Goal: Find specific page/section: Find specific page/section

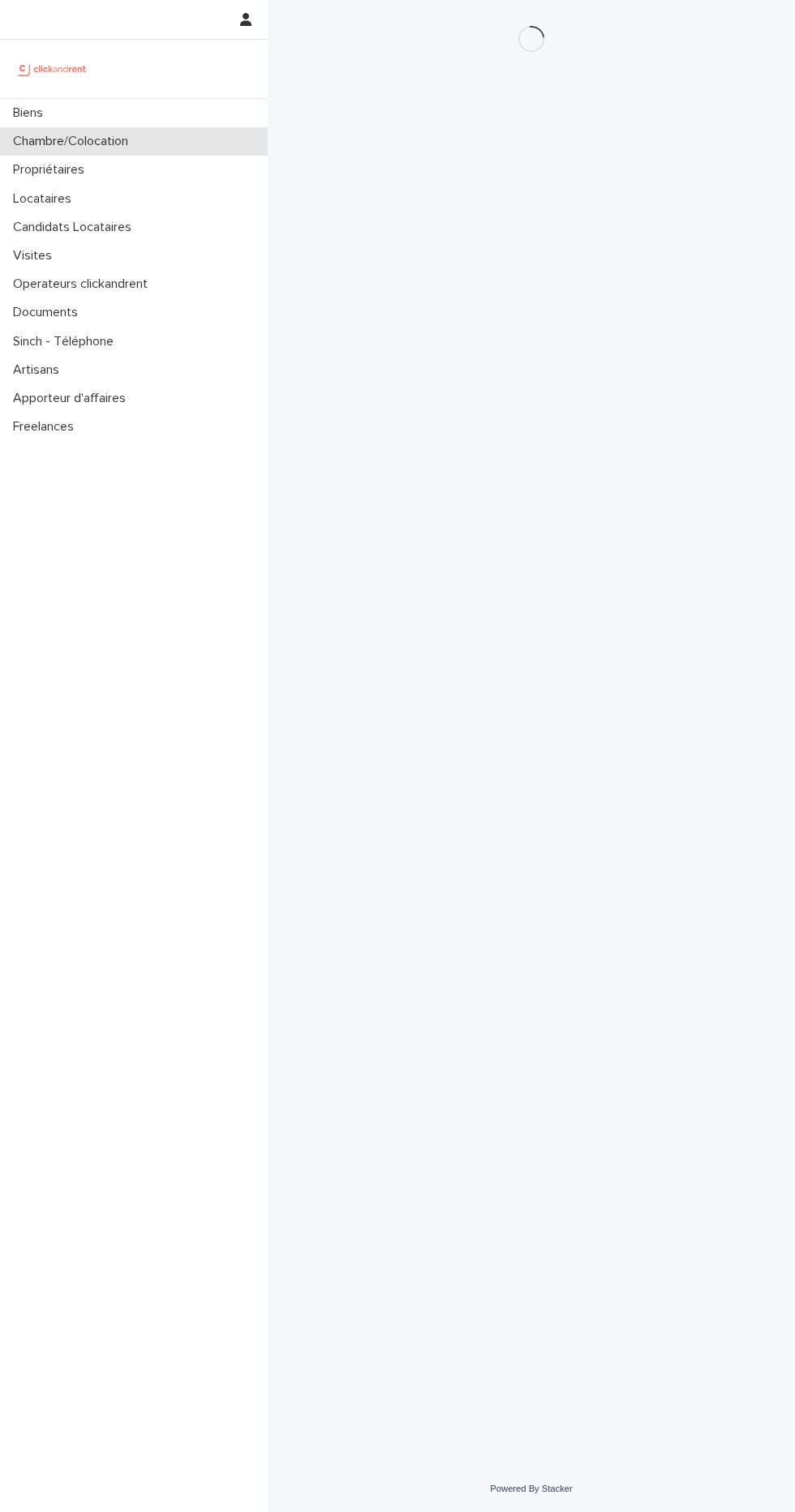
click at [174, 138] on div "Chambre/Colocation" at bounding box center [134, 141] width 267 height 28
click at [179, 133] on div "Chambre/Colocation" at bounding box center [134, 141] width 267 height 28
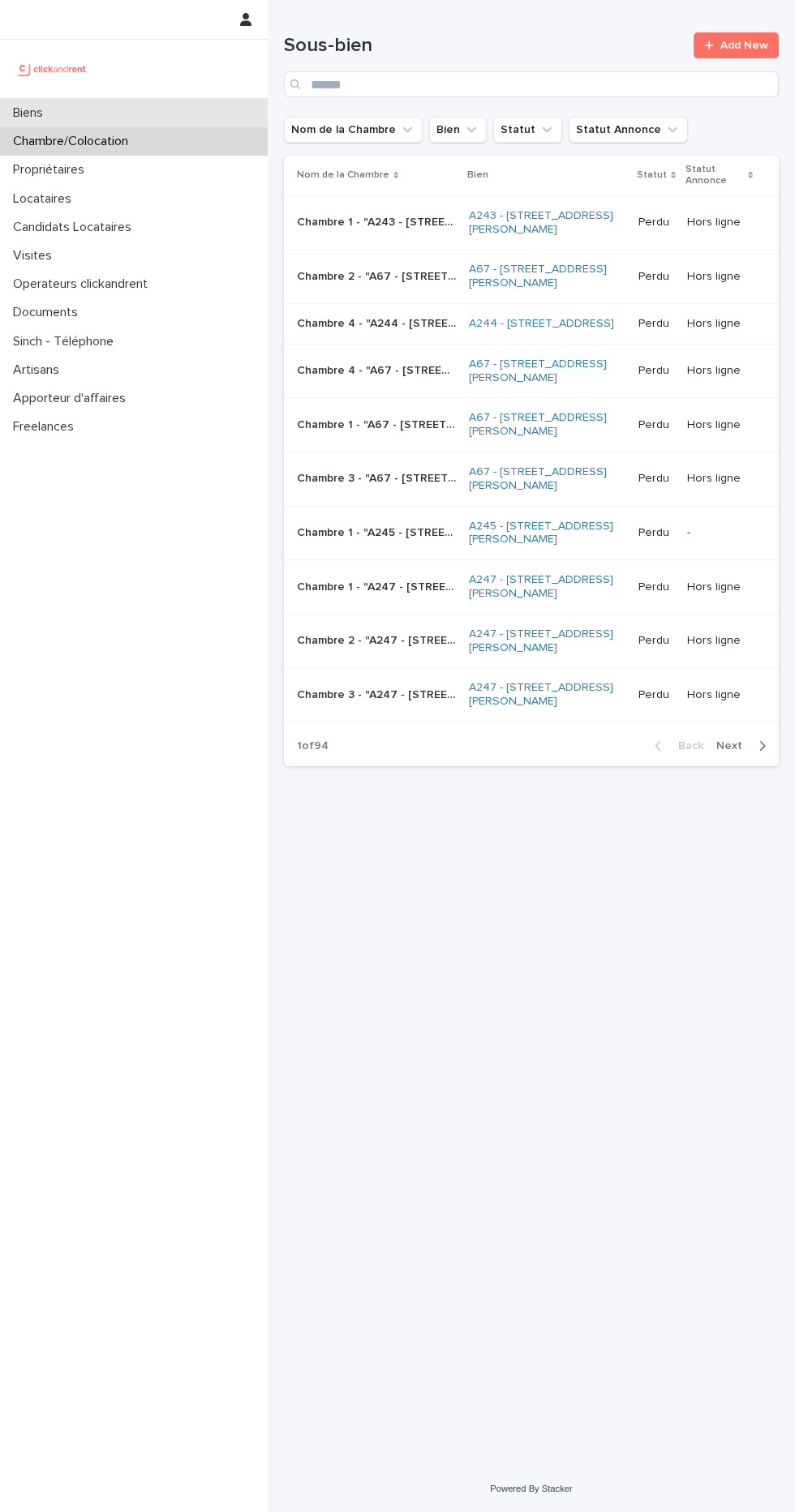
click at [176, 118] on div "Biens" at bounding box center [134, 113] width 267 height 28
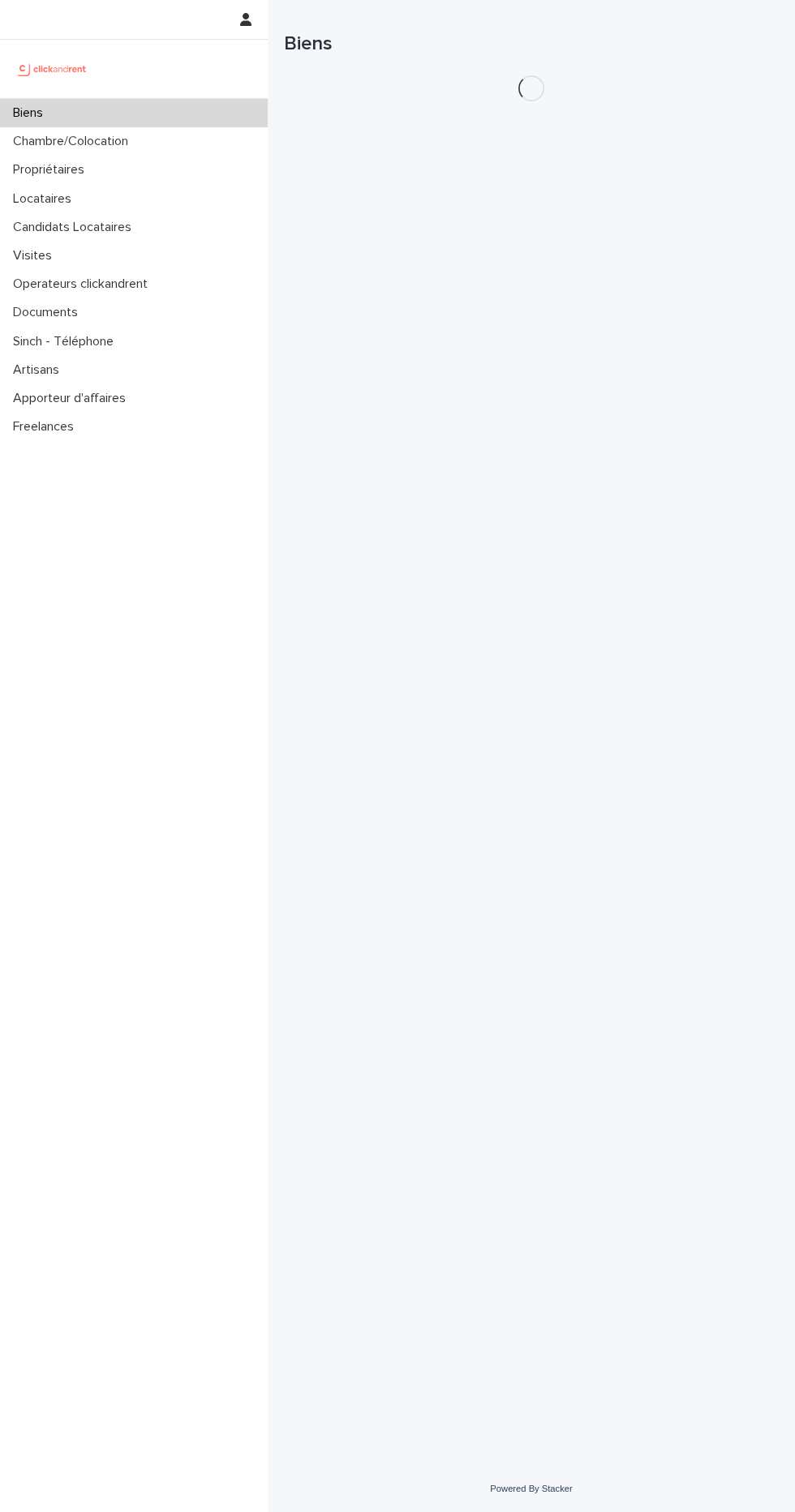
click at [507, 69] on div "Biens" at bounding box center [532, 37] width 495 height 76
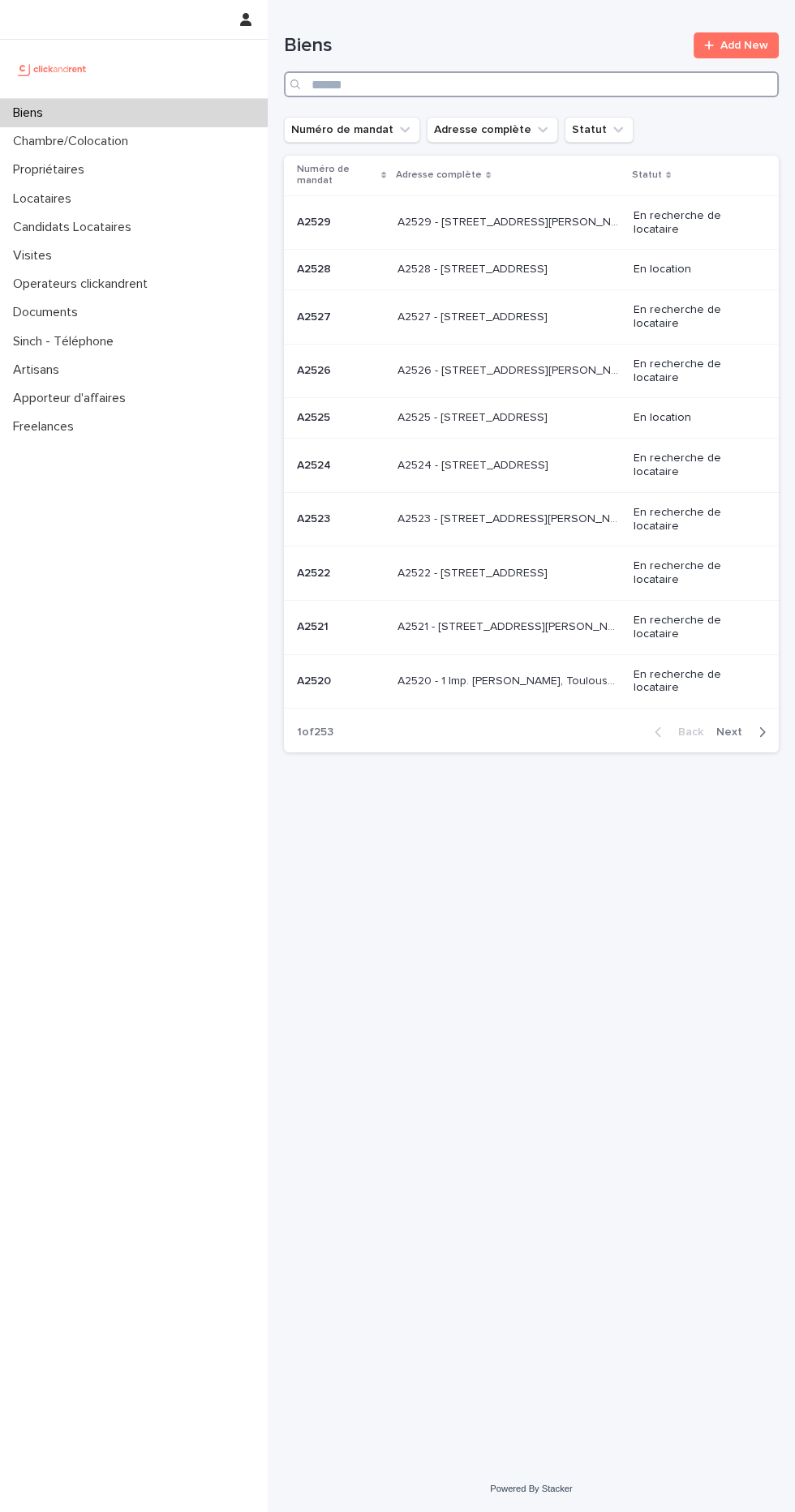
click at [494, 83] on input "Search" at bounding box center [532, 84] width 495 height 26
click at [569, 72] on input "Search" at bounding box center [532, 84] width 495 height 26
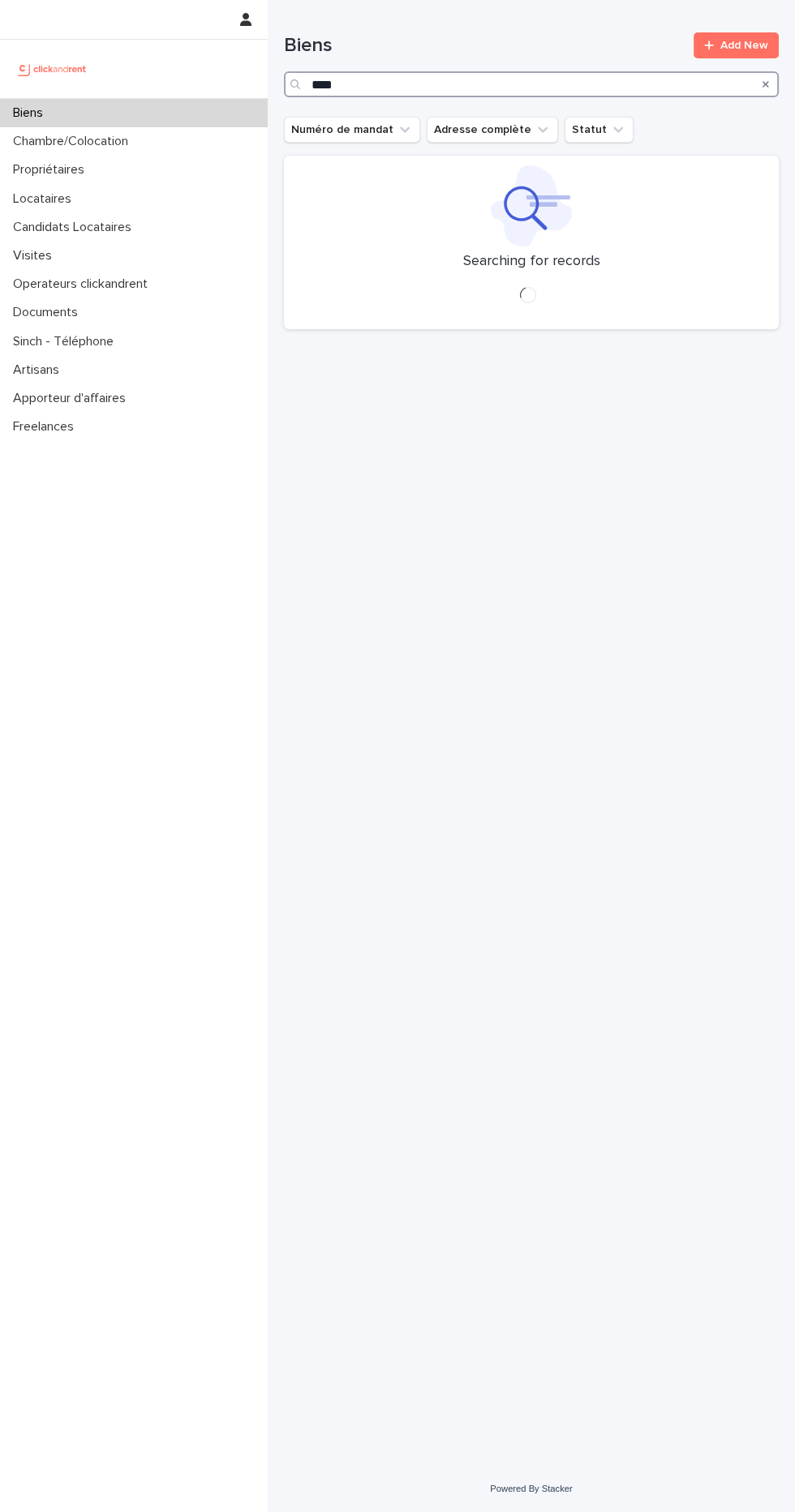
type input "*****"
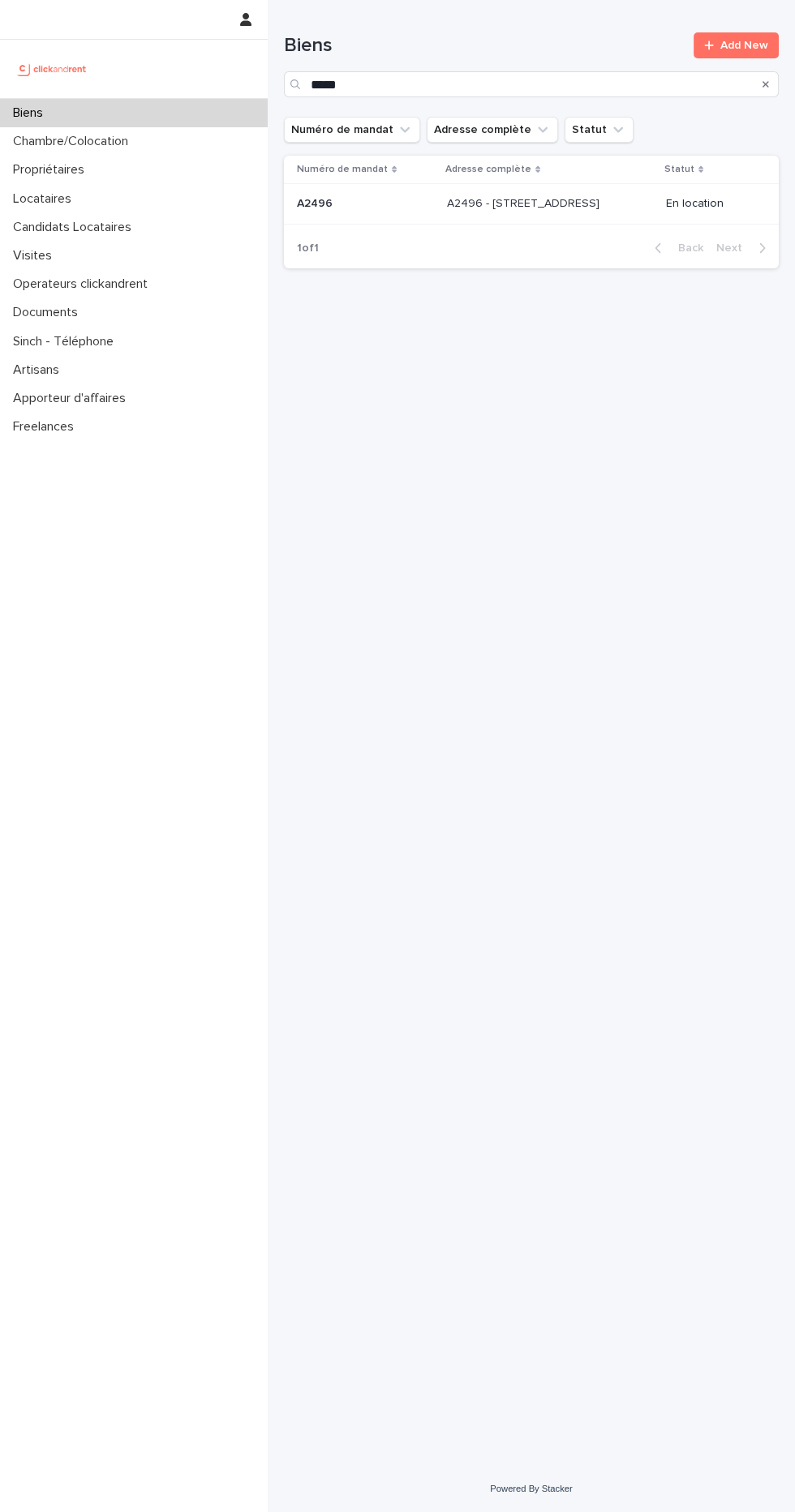
click at [590, 205] on p "A2496 - [STREET_ADDRESS]" at bounding box center [524, 202] width 156 height 17
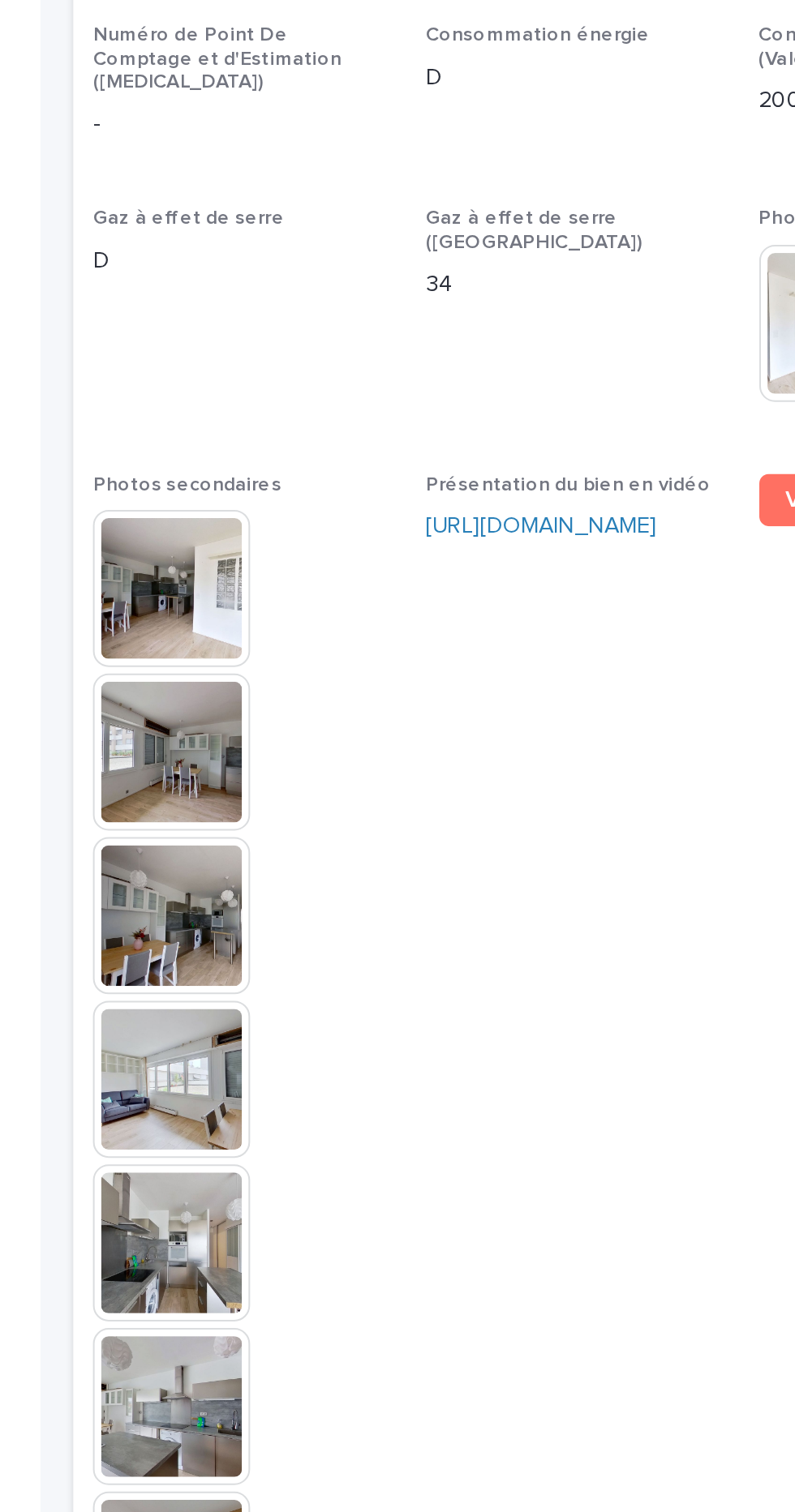
scroll to position [4910, 0]
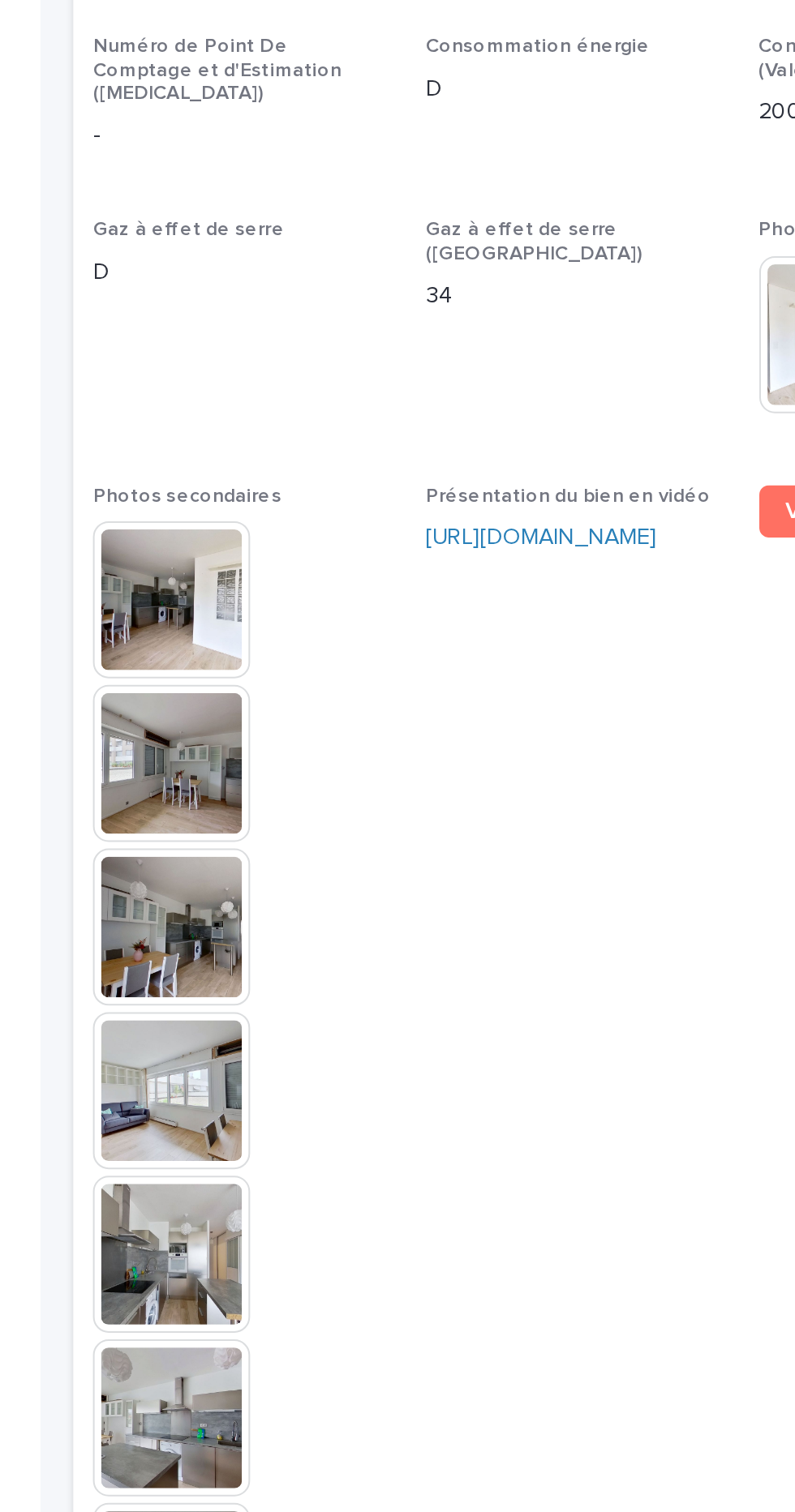
click at [353, 618] on img at bounding box center [332, 657] width 78 height 78
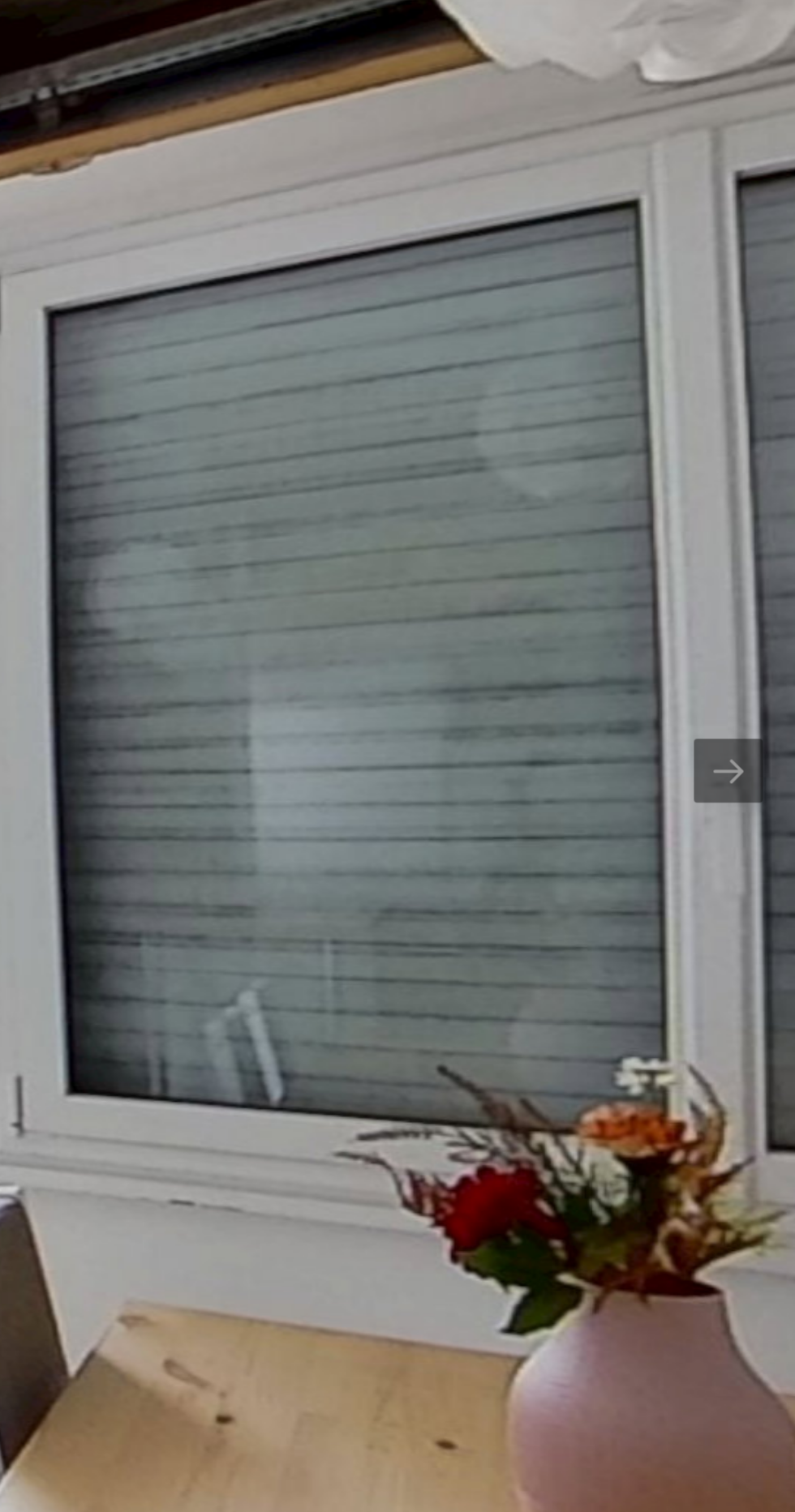
scroll to position [0, 0]
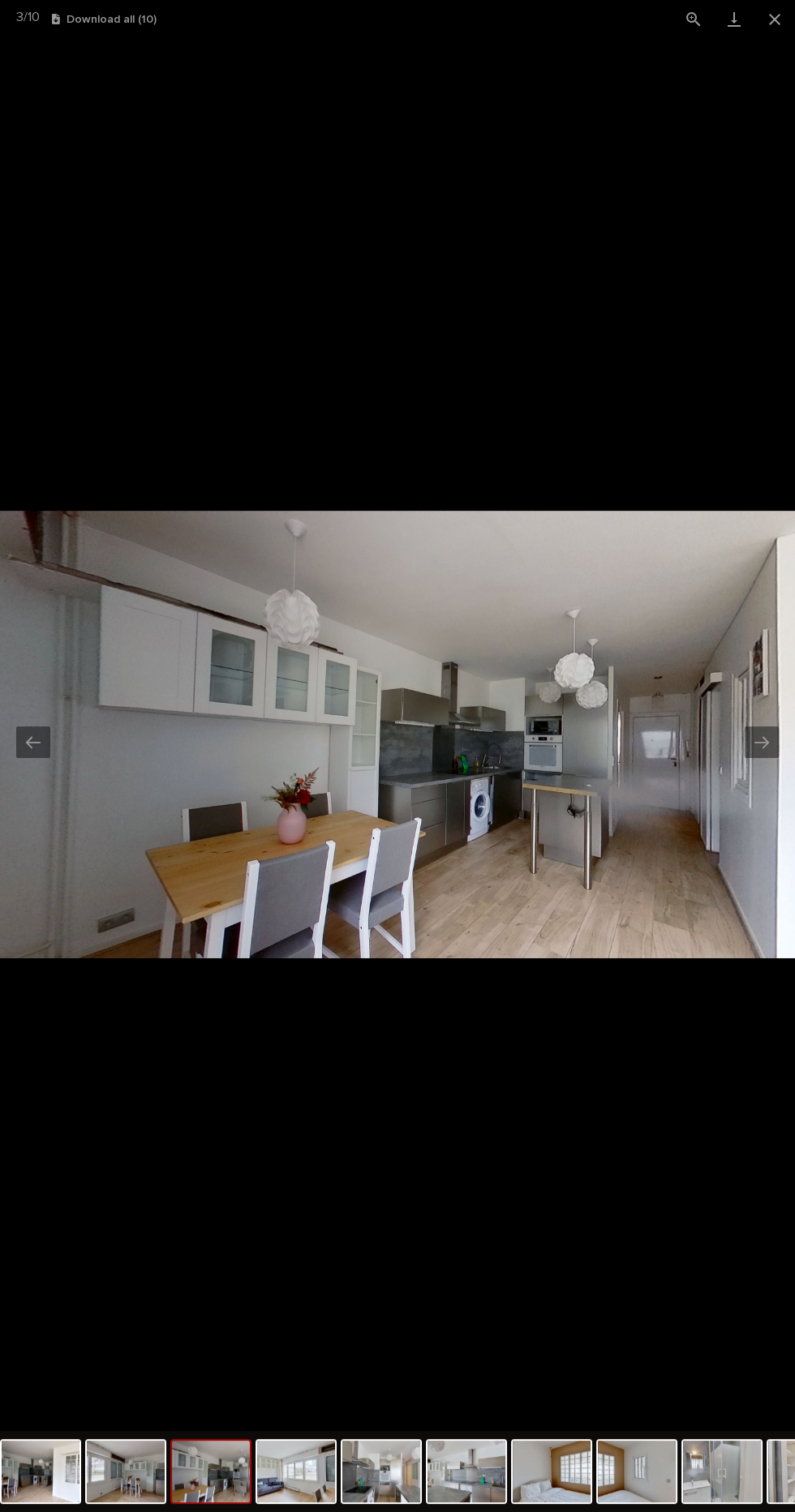
click at [618, 970] on picture at bounding box center [397, 734] width 795 height 1392
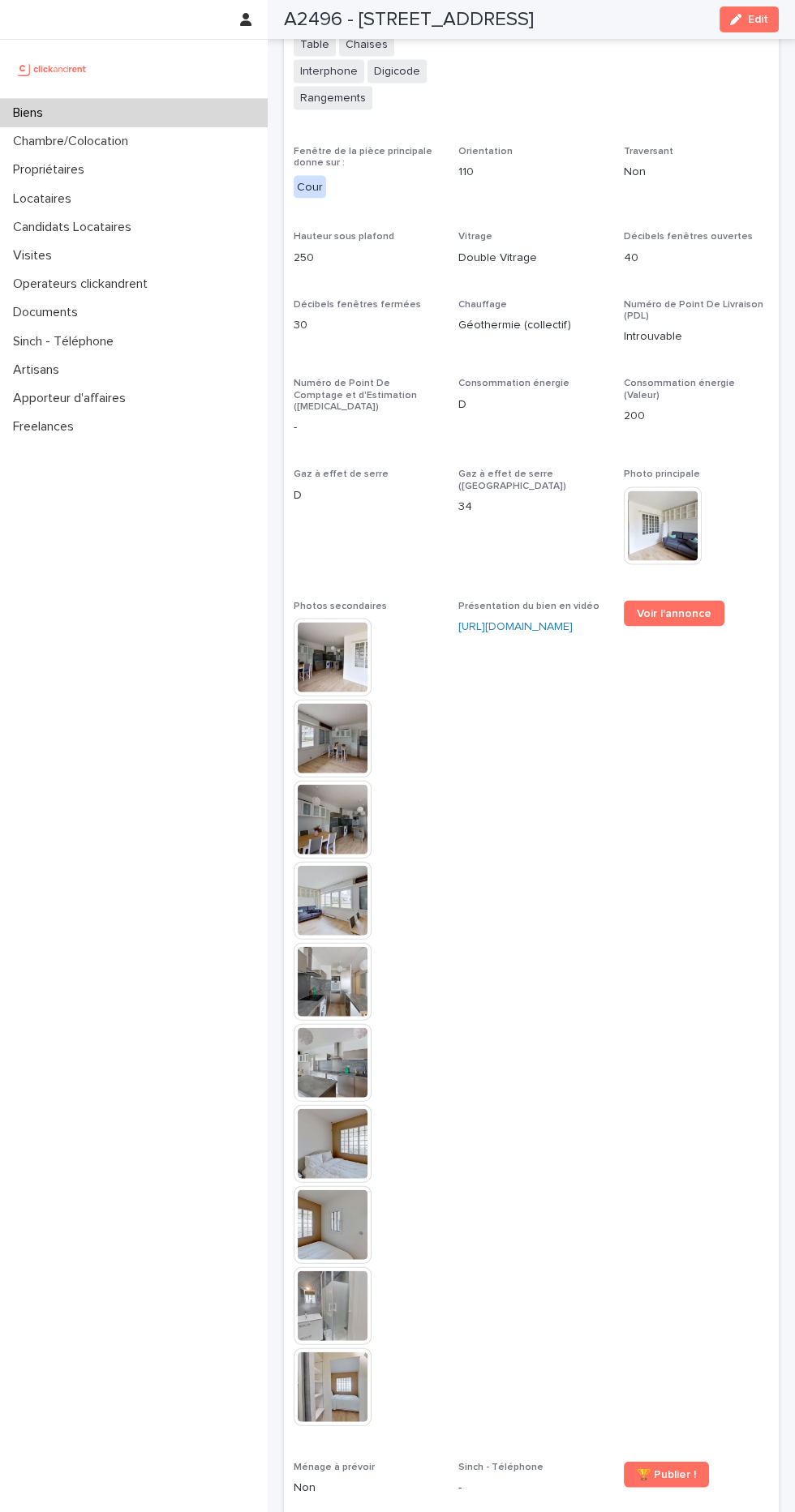
click at [350, 1349] on img at bounding box center [332, 1387] width 78 height 78
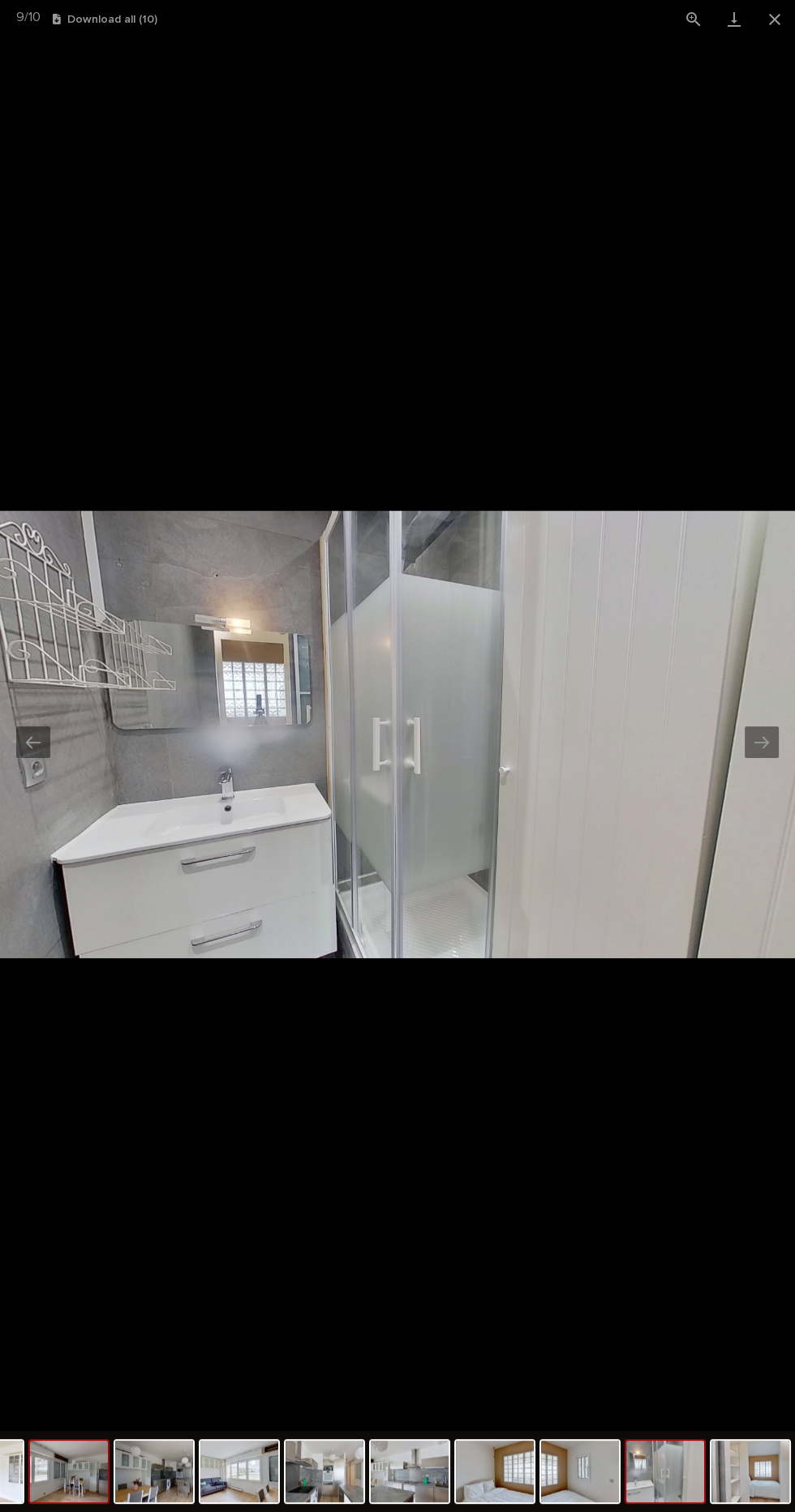
click at [64, 1472] on img at bounding box center [68, 1472] width 78 height 62
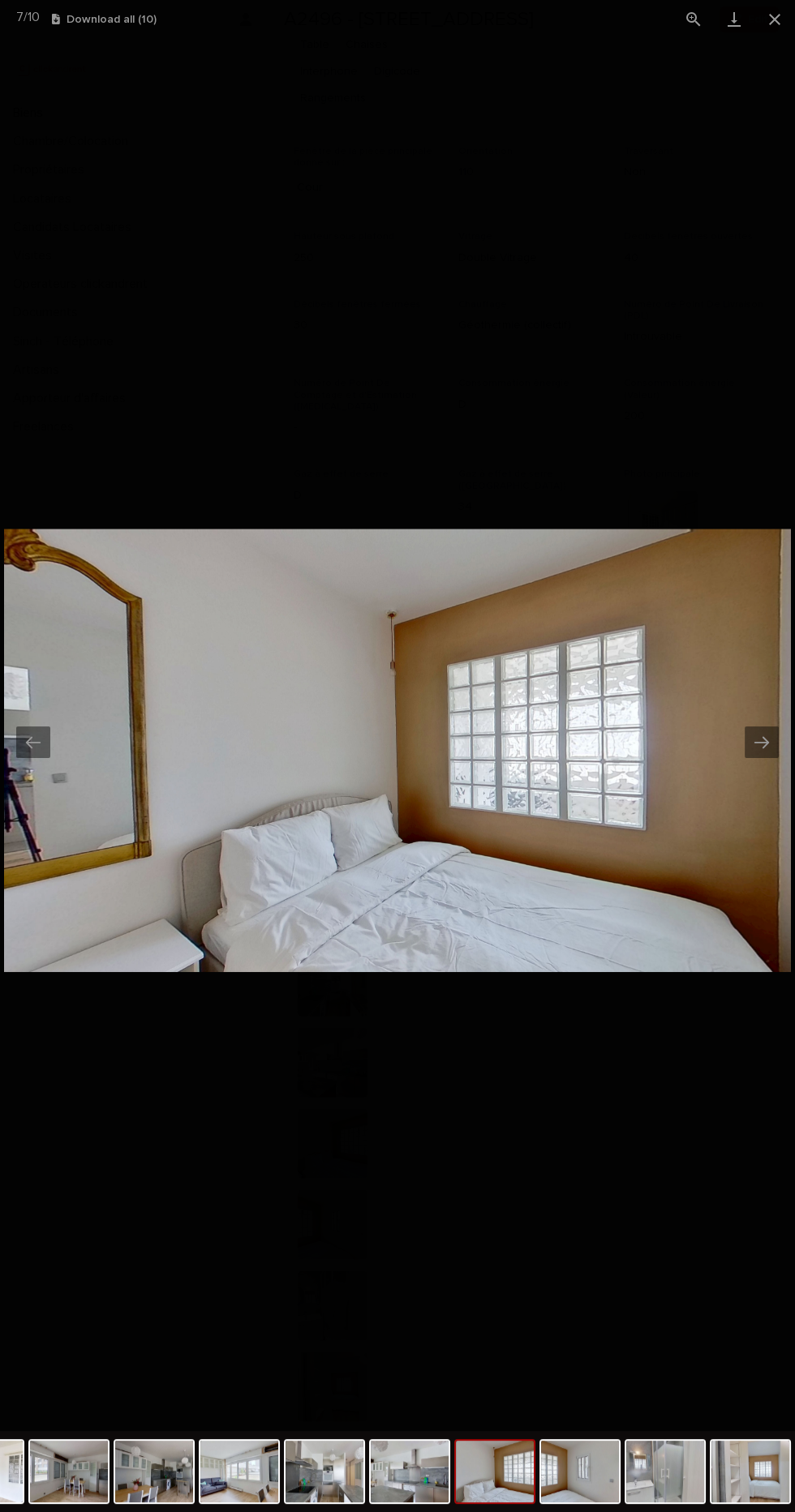
click at [16, 624] on img at bounding box center [397, 751] width 787 height 443
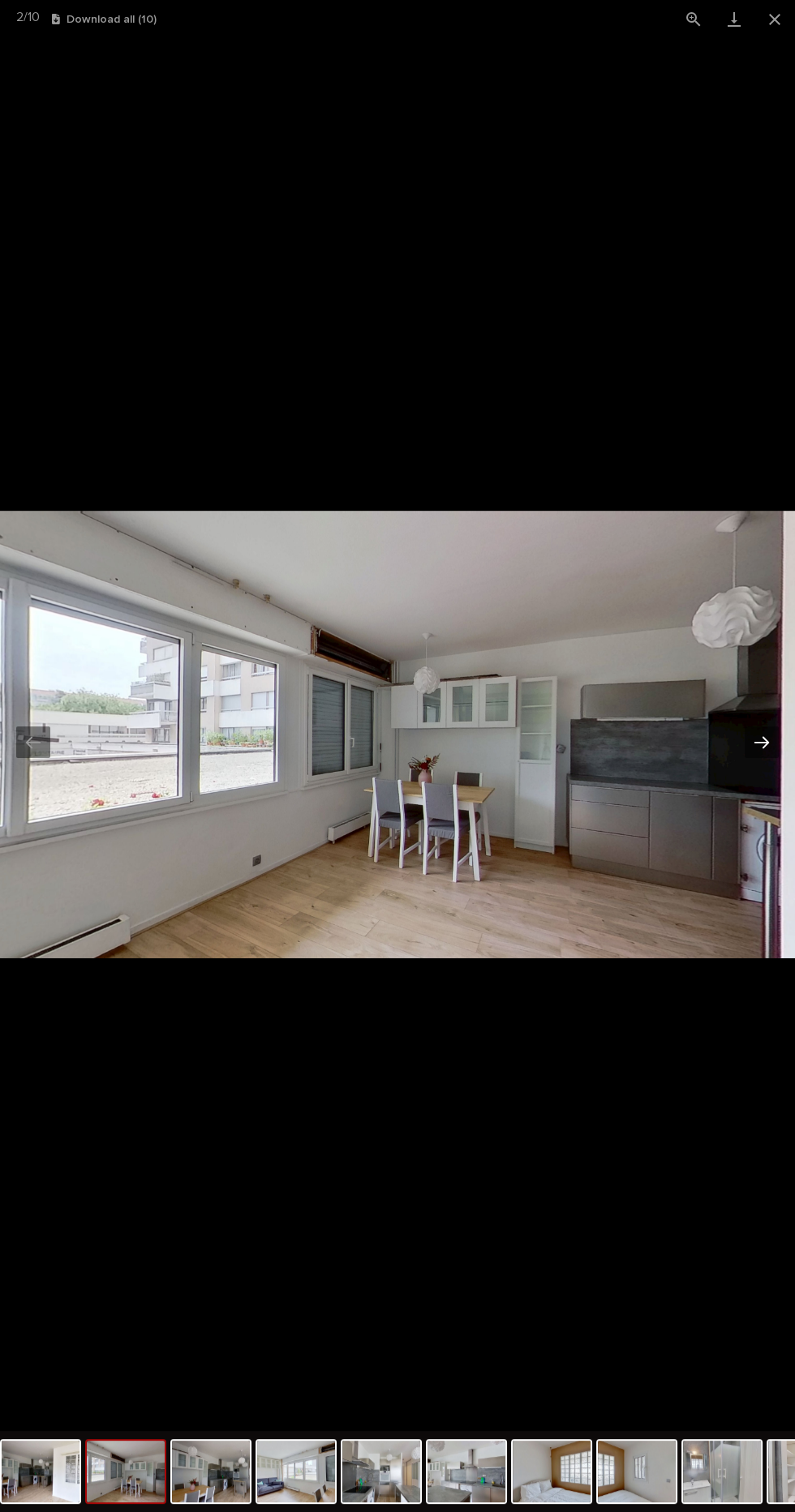
click at [749, 753] on button "Next slide" at bounding box center [761, 742] width 34 height 32
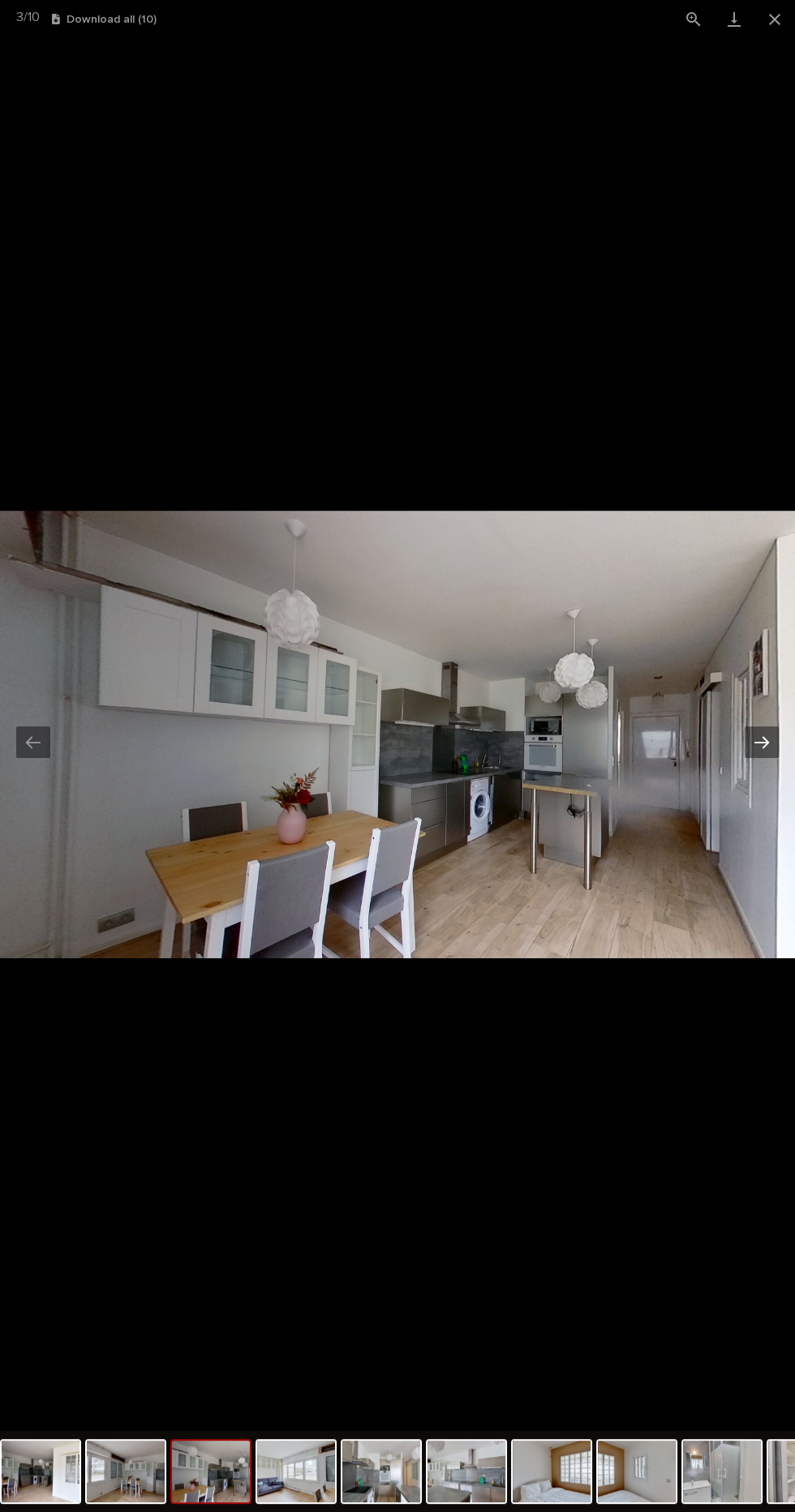
click at [758, 747] on button "Next slide" at bounding box center [761, 742] width 34 height 32
click at [755, 748] on button "Next slide" at bounding box center [761, 742] width 34 height 32
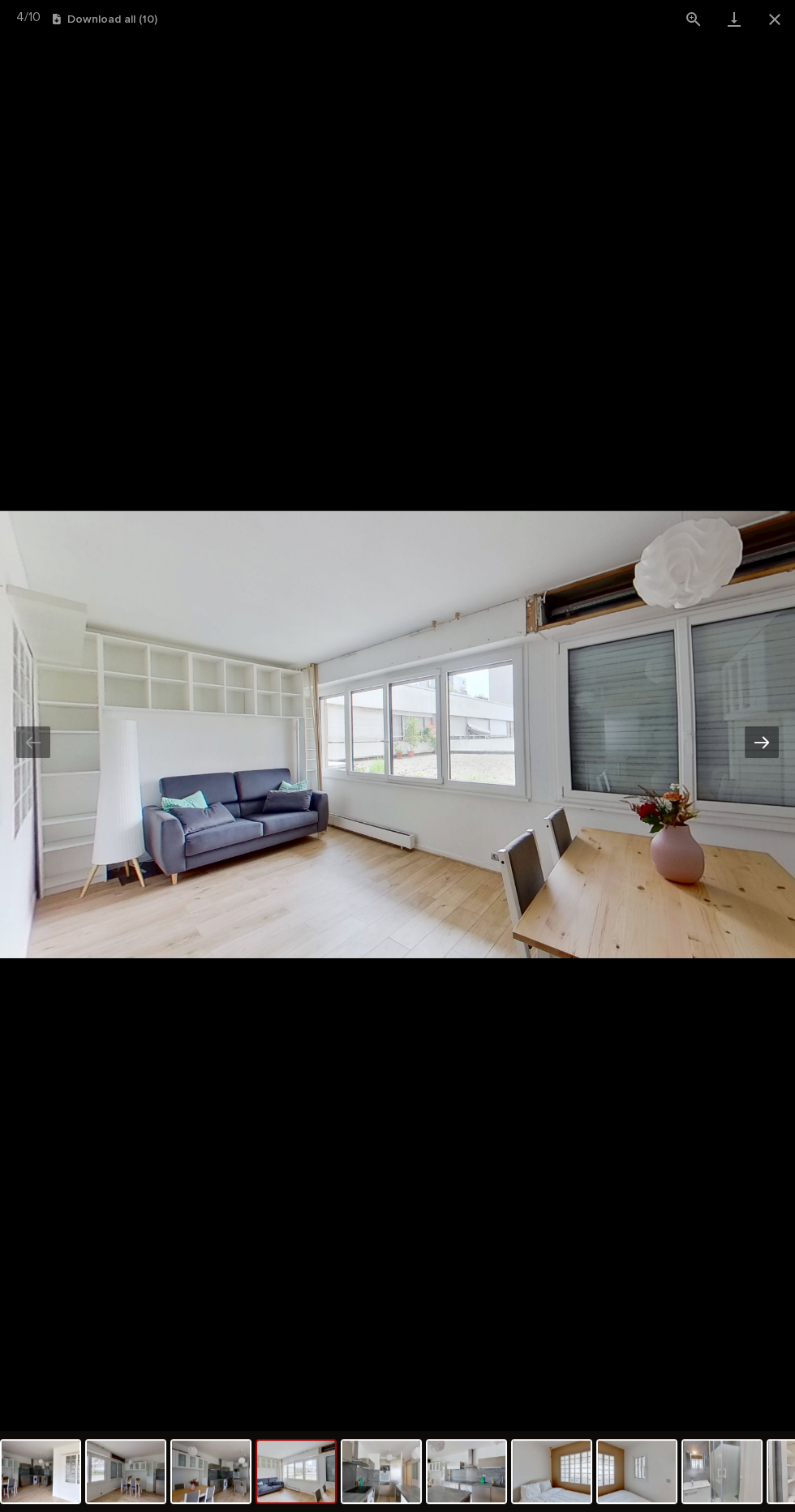
click at [755, 745] on button "Next slide" at bounding box center [761, 742] width 34 height 32
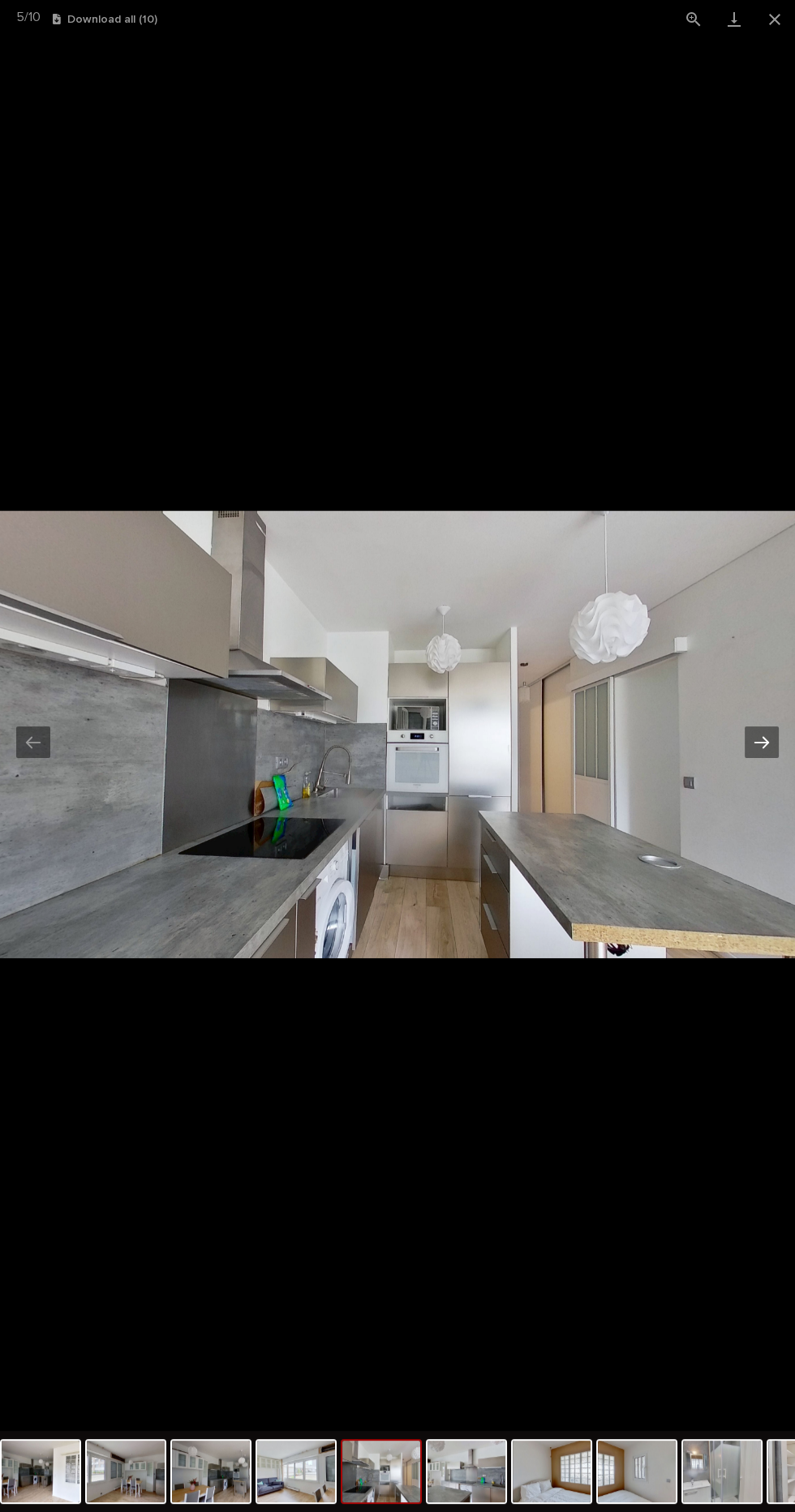
click at [754, 751] on button "Next slide" at bounding box center [761, 742] width 34 height 32
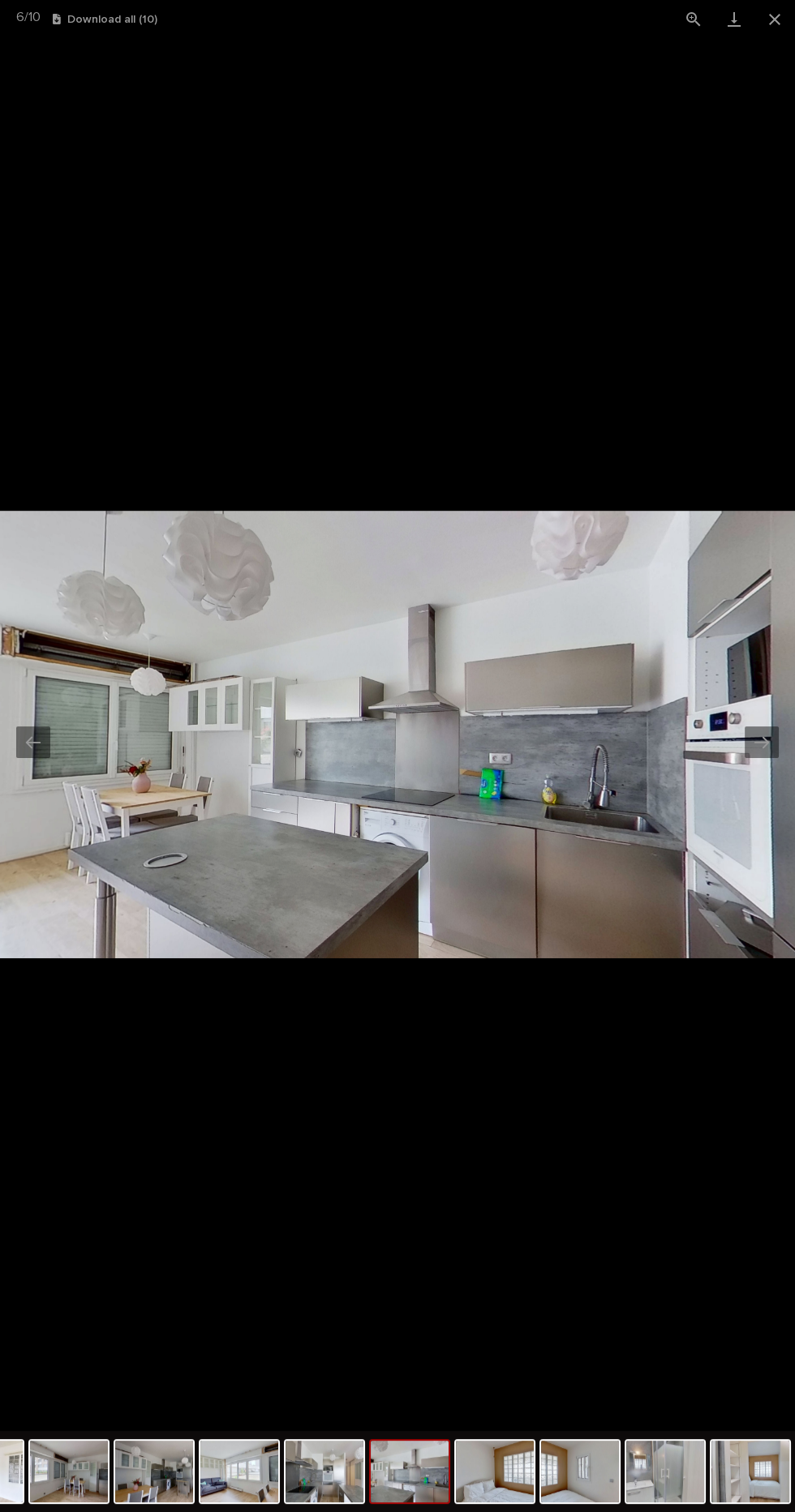
click at [749, 758] on img at bounding box center [397, 734] width 795 height 446
click at [750, 756] on button "Next slide" at bounding box center [761, 742] width 34 height 32
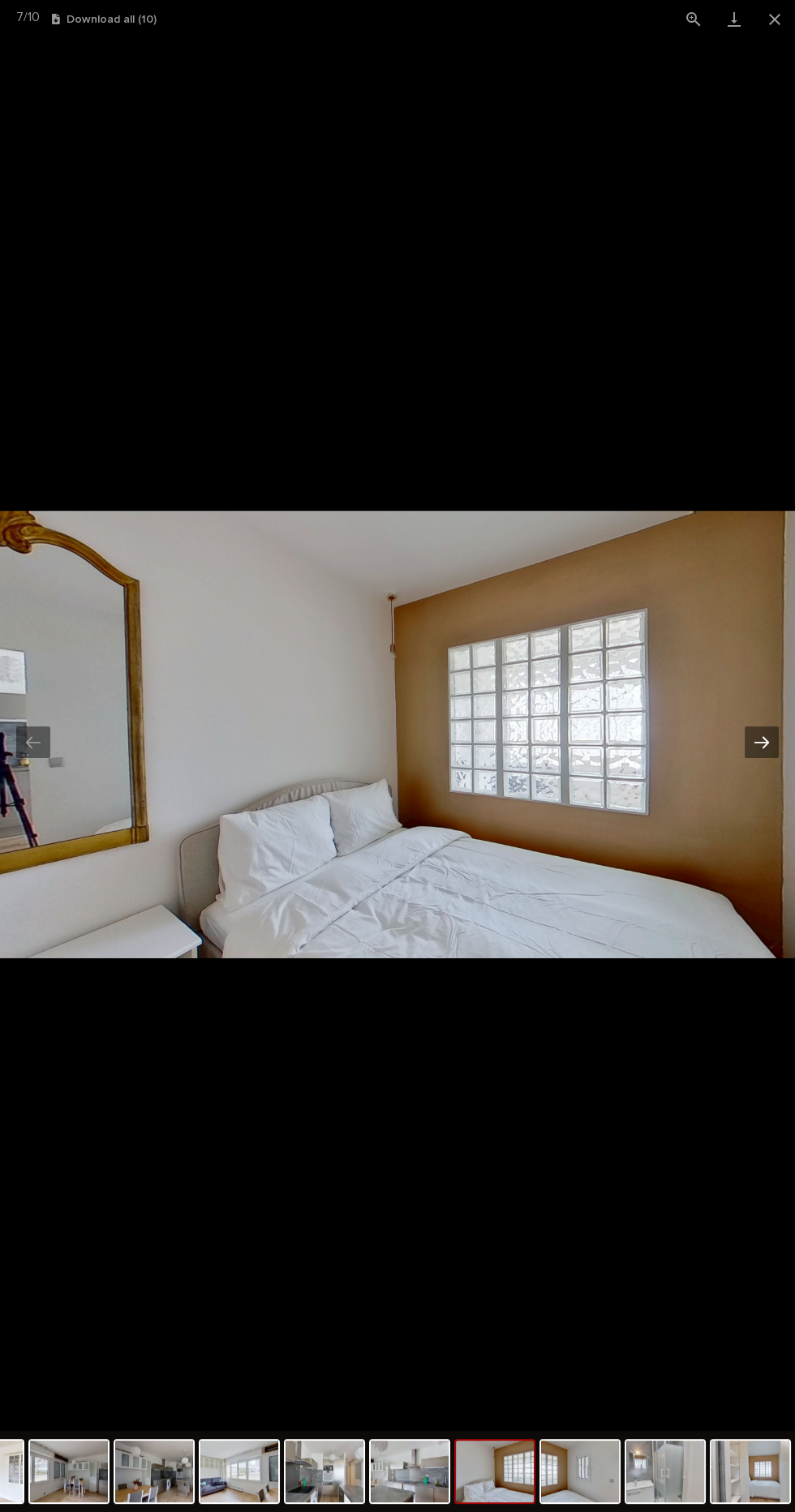
click at [748, 747] on button "Next slide" at bounding box center [761, 742] width 34 height 32
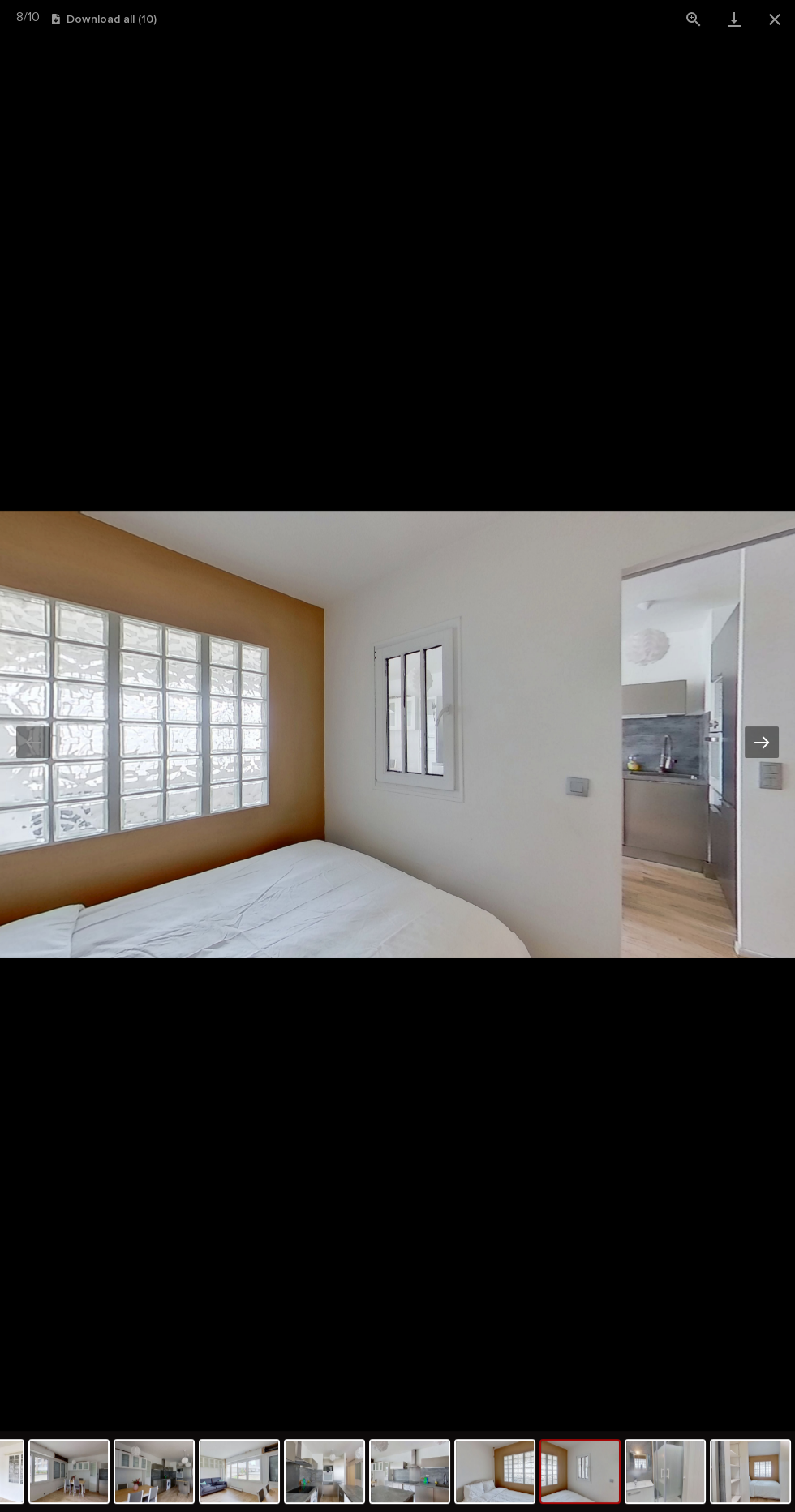
click at [752, 746] on button "Next slide" at bounding box center [761, 742] width 34 height 32
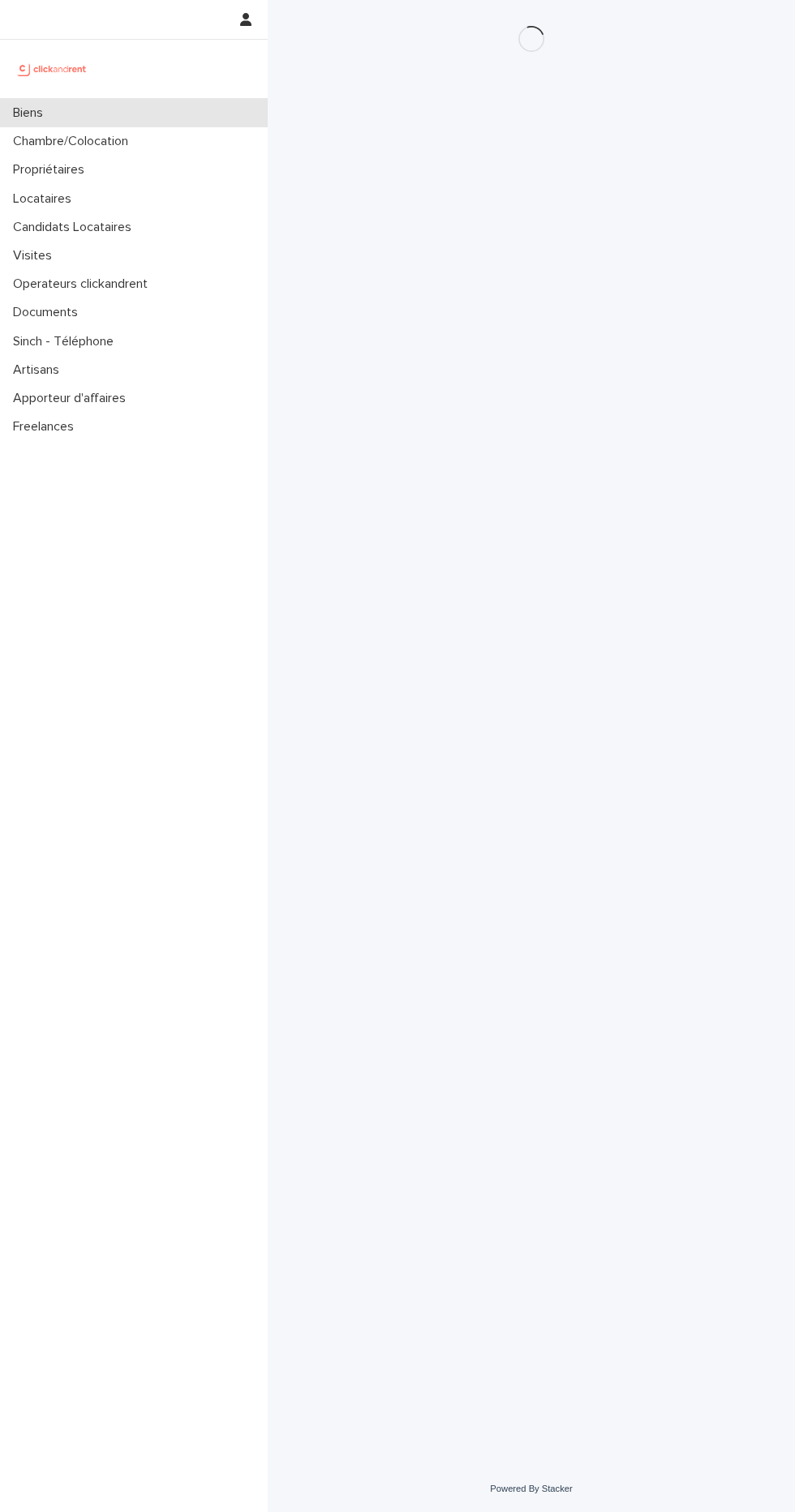
click at [178, 120] on div "Biens" at bounding box center [134, 113] width 267 height 28
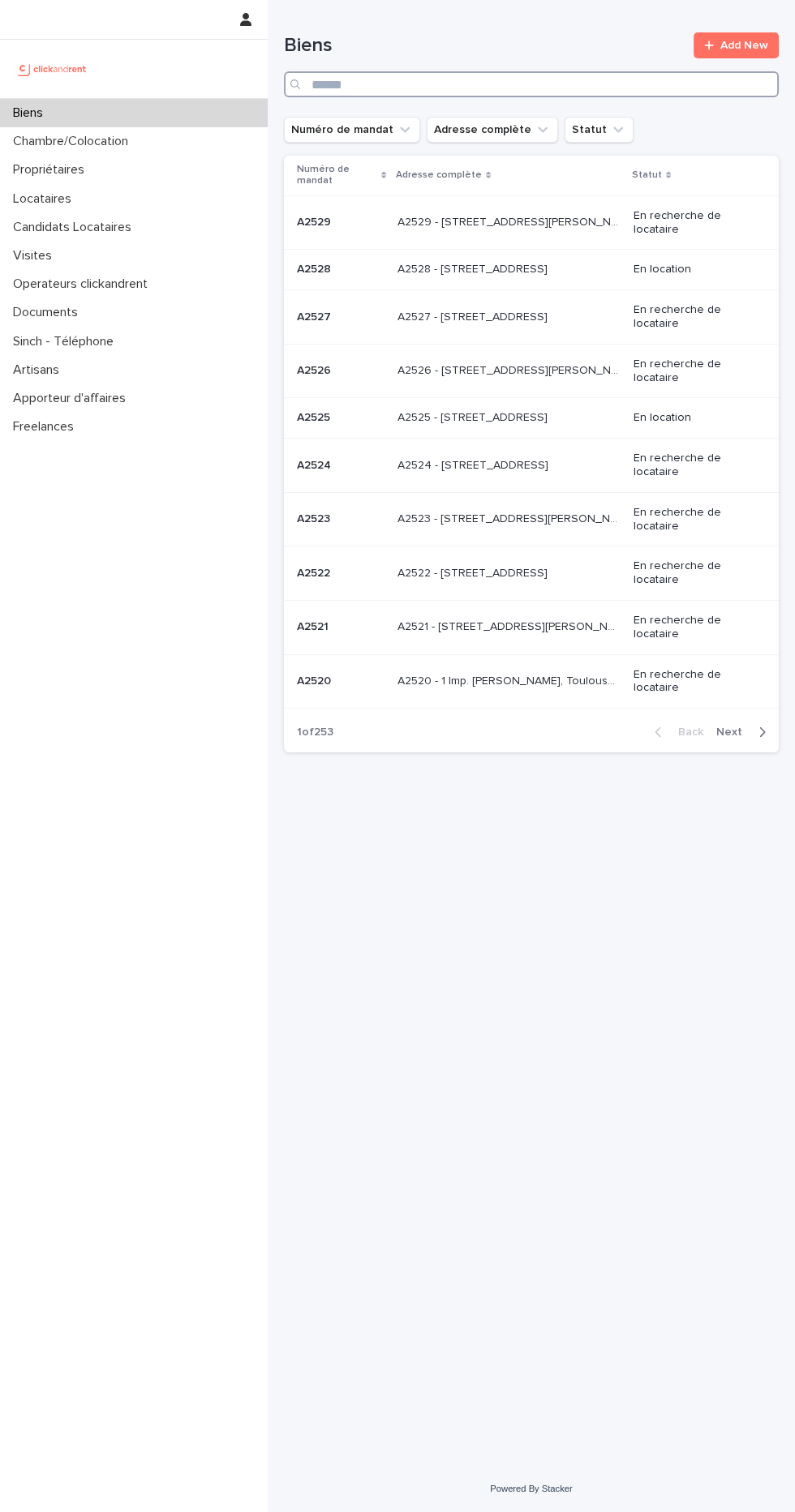
click at [548, 89] on input "Search" at bounding box center [532, 84] width 495 height 26
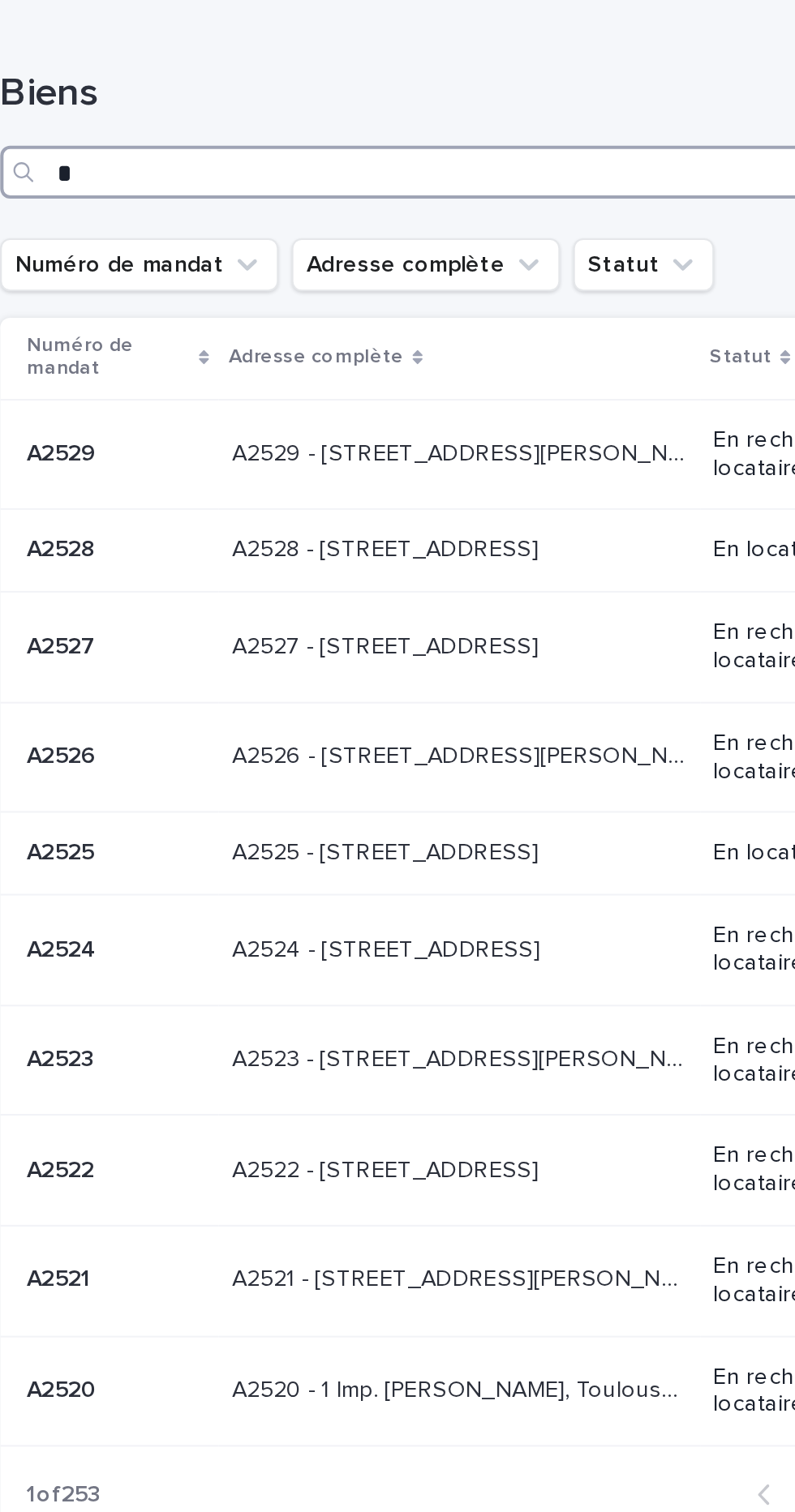
click at [557, 88] on input "*" at bounding box center [532, 84] width 495 height 26
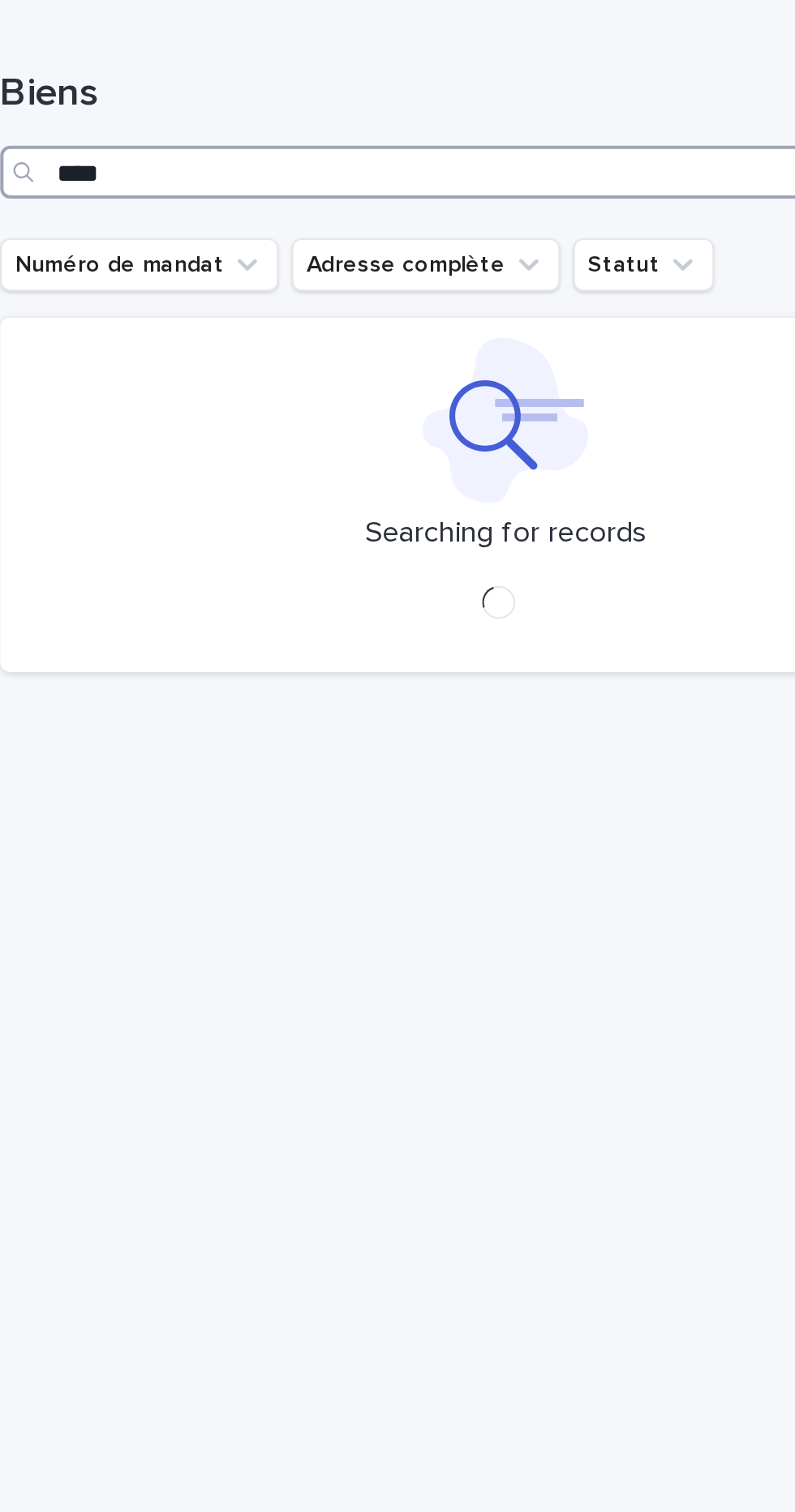
type input "*****"
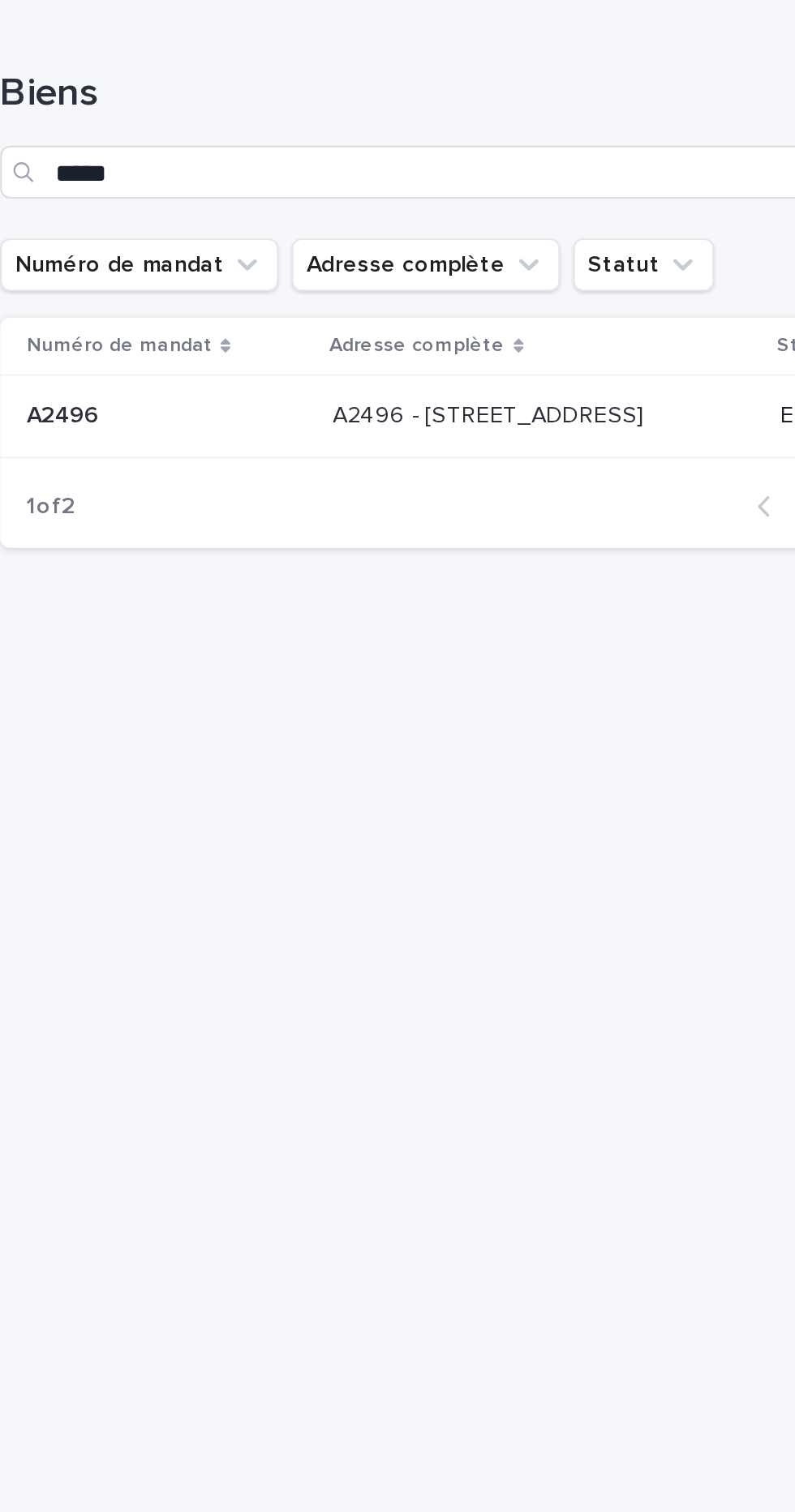
click at [532, 211] on p "A2496 - [STREET_ADDRESS]" at bounding box center [524, 202] width 156 height 17
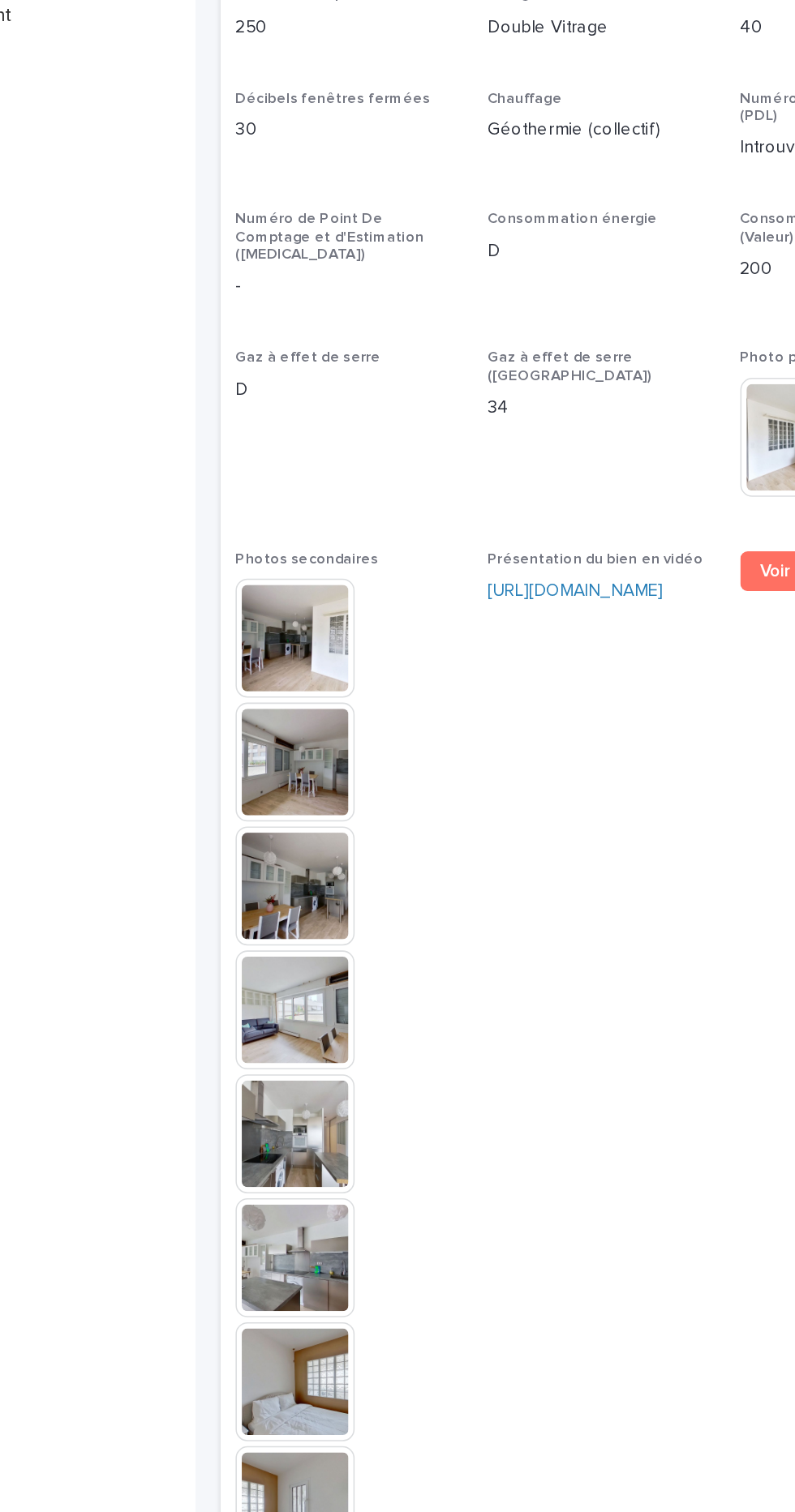
scroll to position [4874, 0]
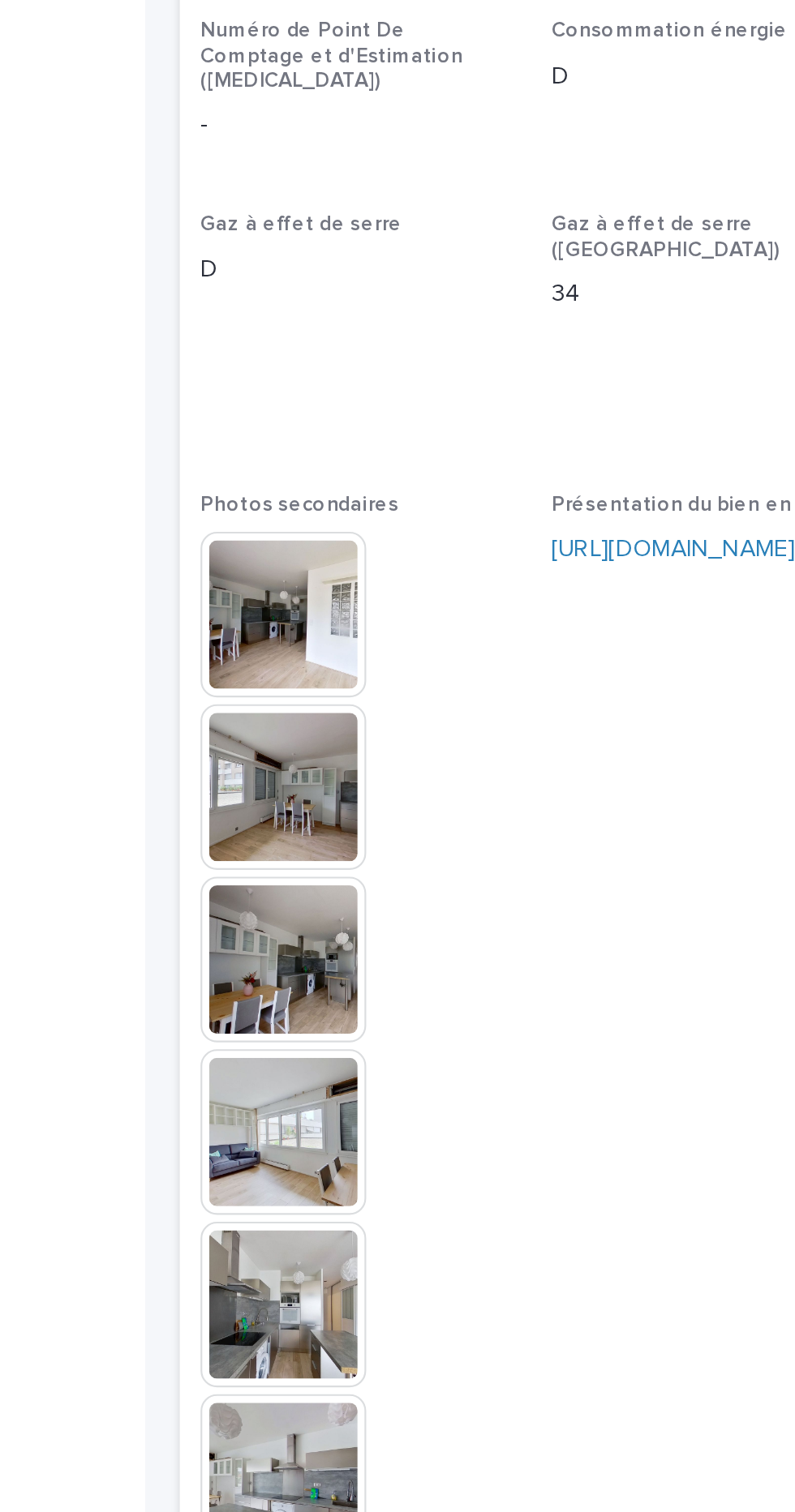
click at [347, 654] on img at bounding box center [332, 692] width 78 height 78
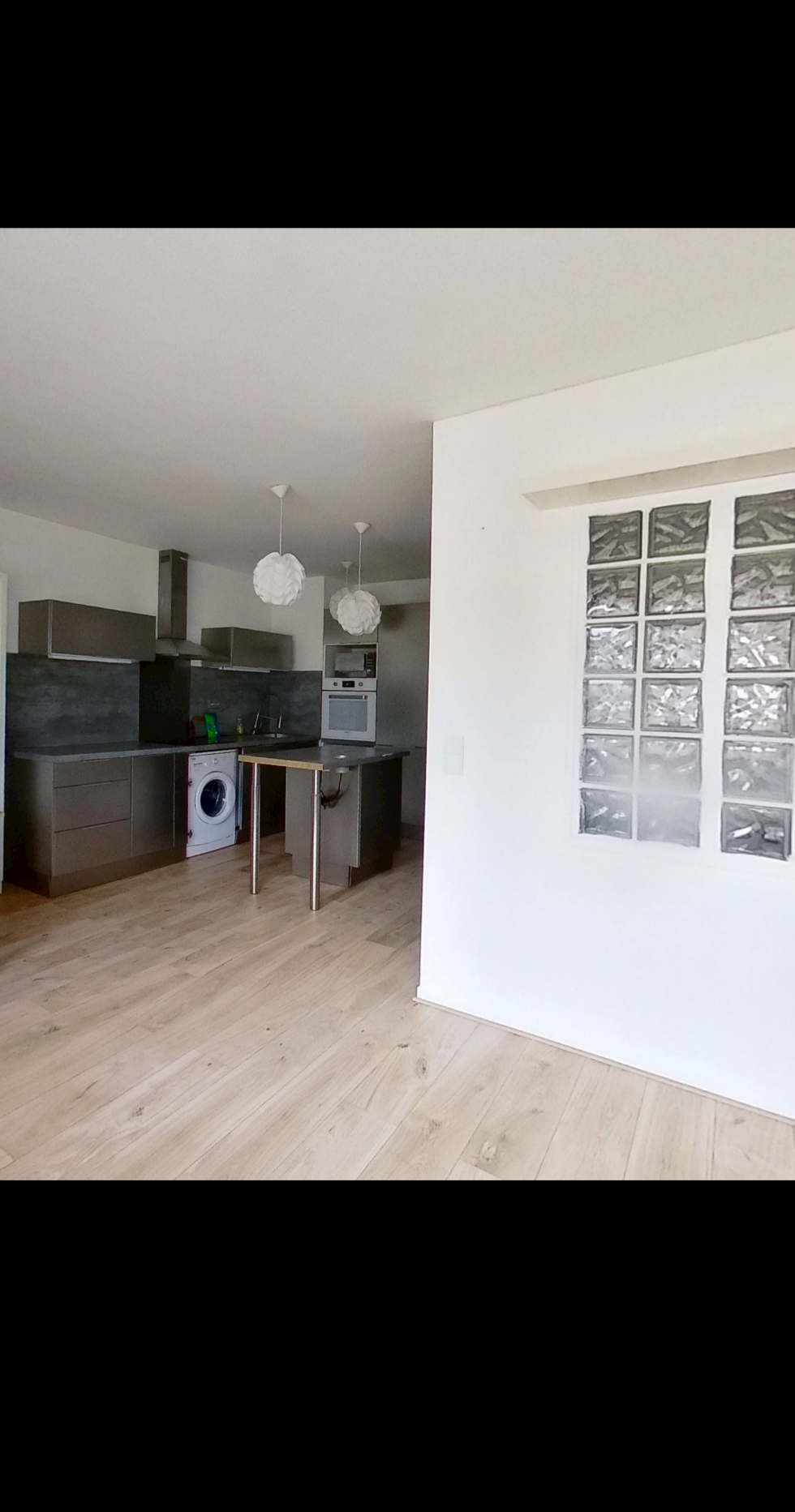
scroll to position [0, 0]
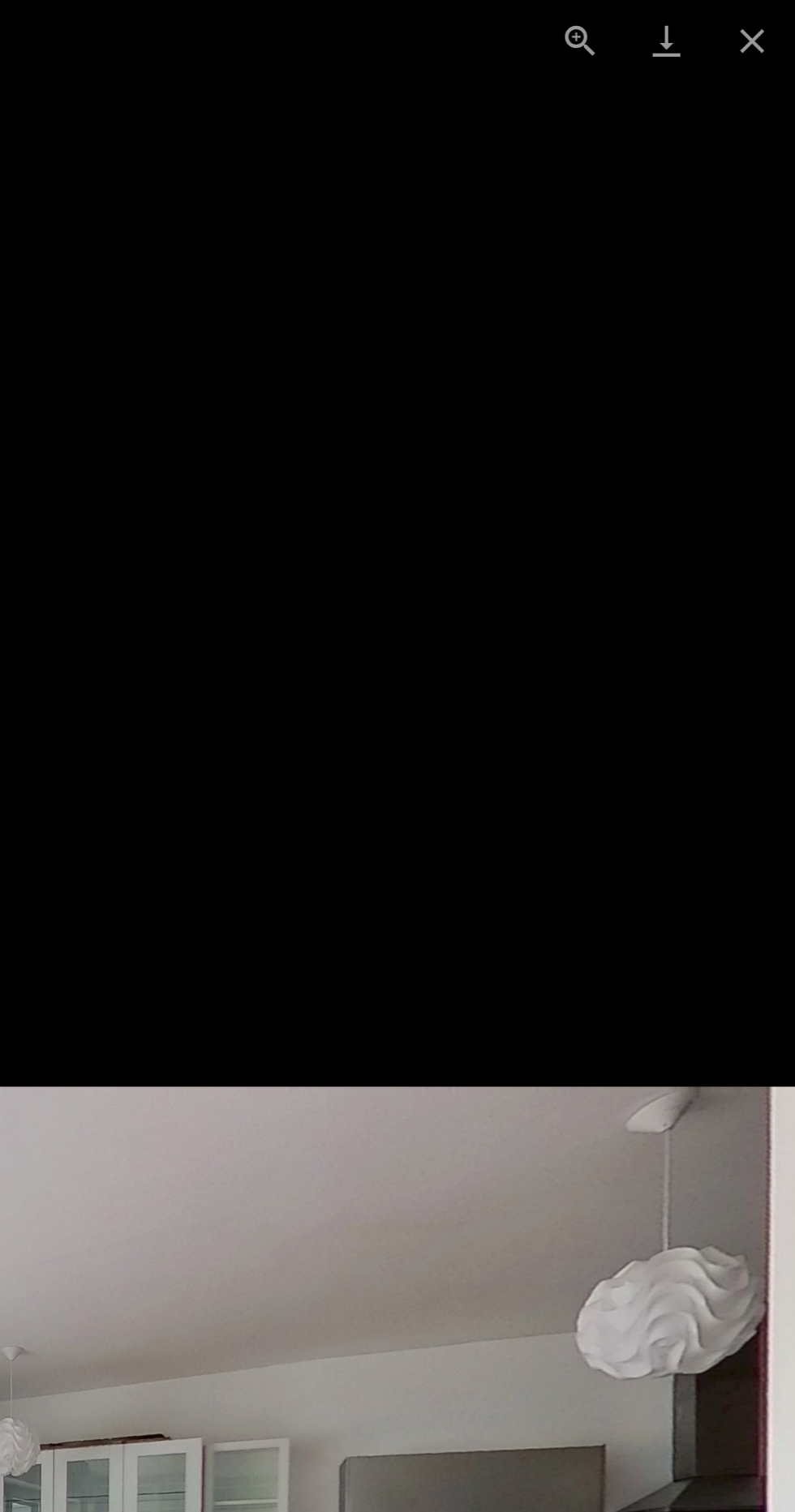
click at [788, 691] on img at bounding box center [397, 734] width 795 height 446
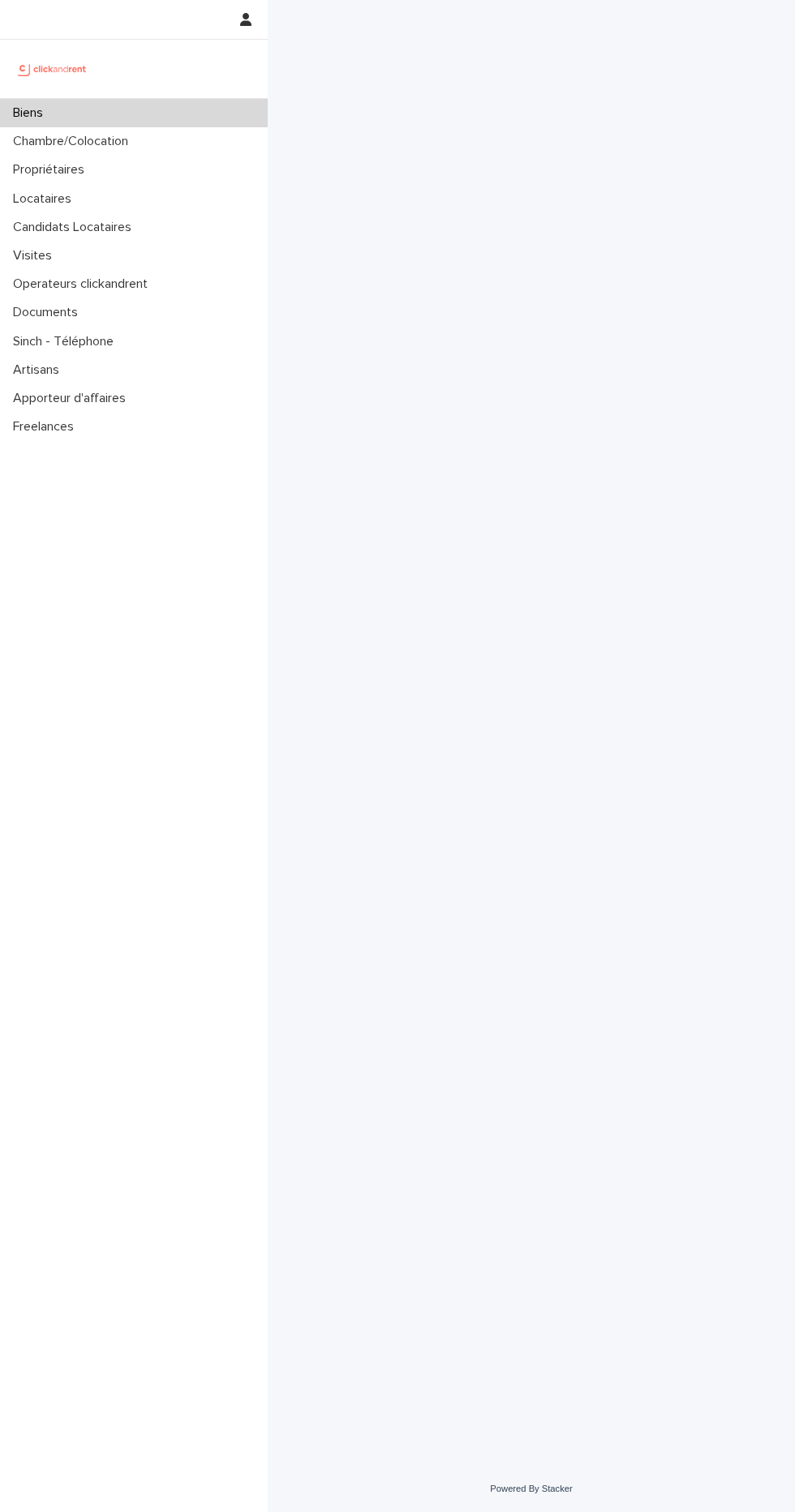
click at [59, 106] on div "Biens" at bounding box center [134, 113] width 267 height 28
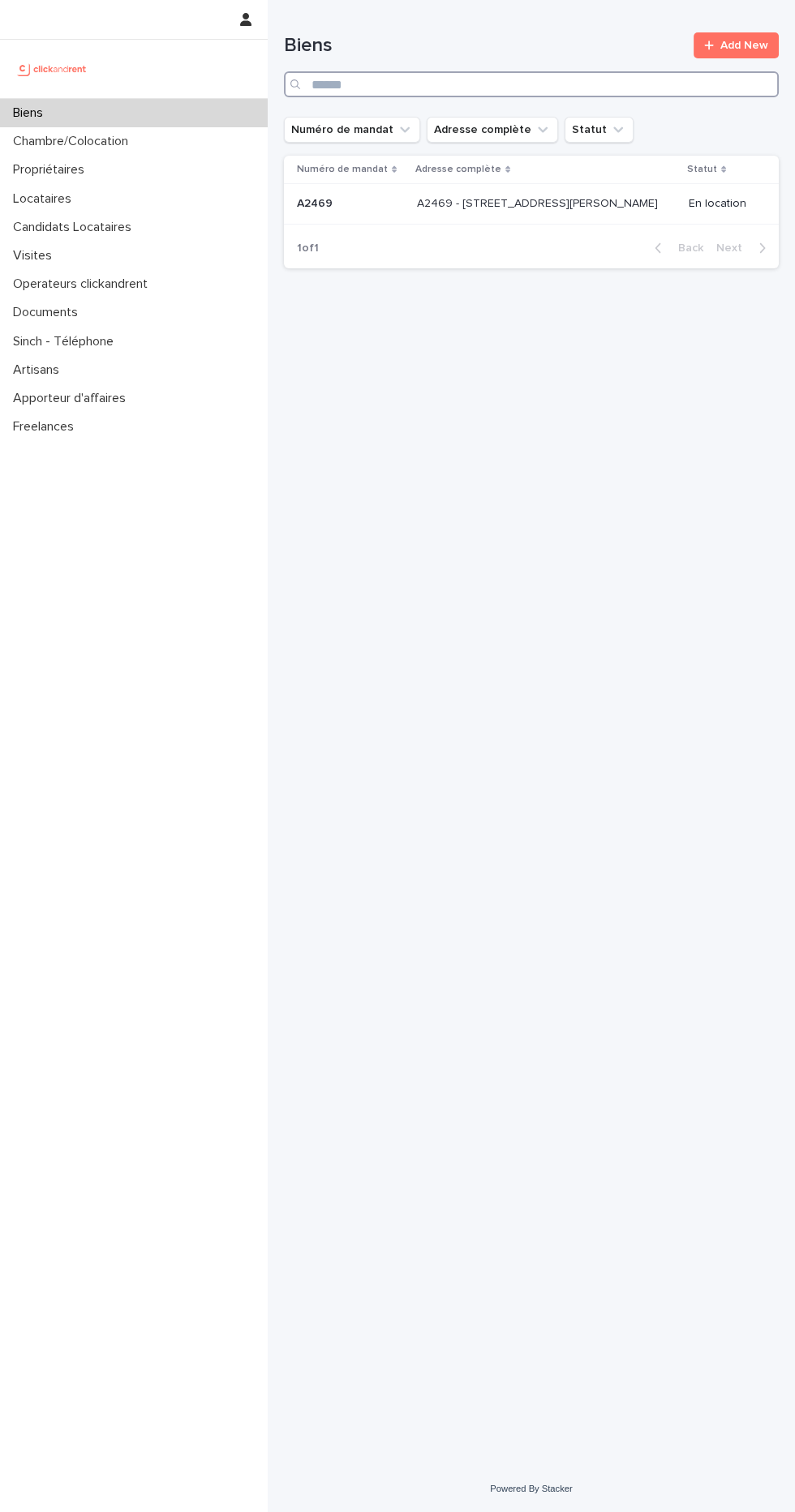
click at [574, 78] on input "Search" at bounding box center [532, 84] width 495 height 26
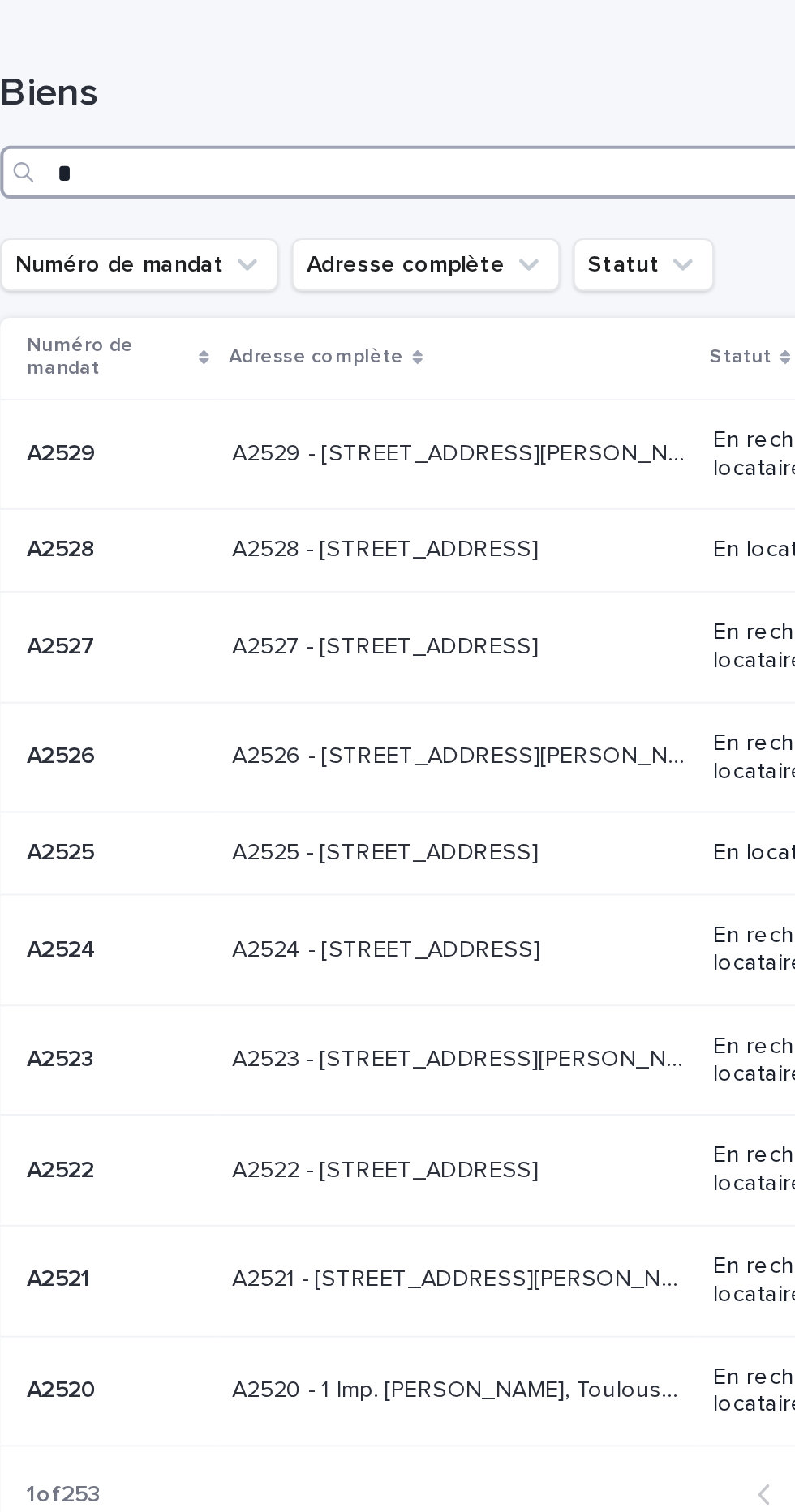
click at [561, 86] on input "*" at bounding box center [532, 84] width 495 height 26
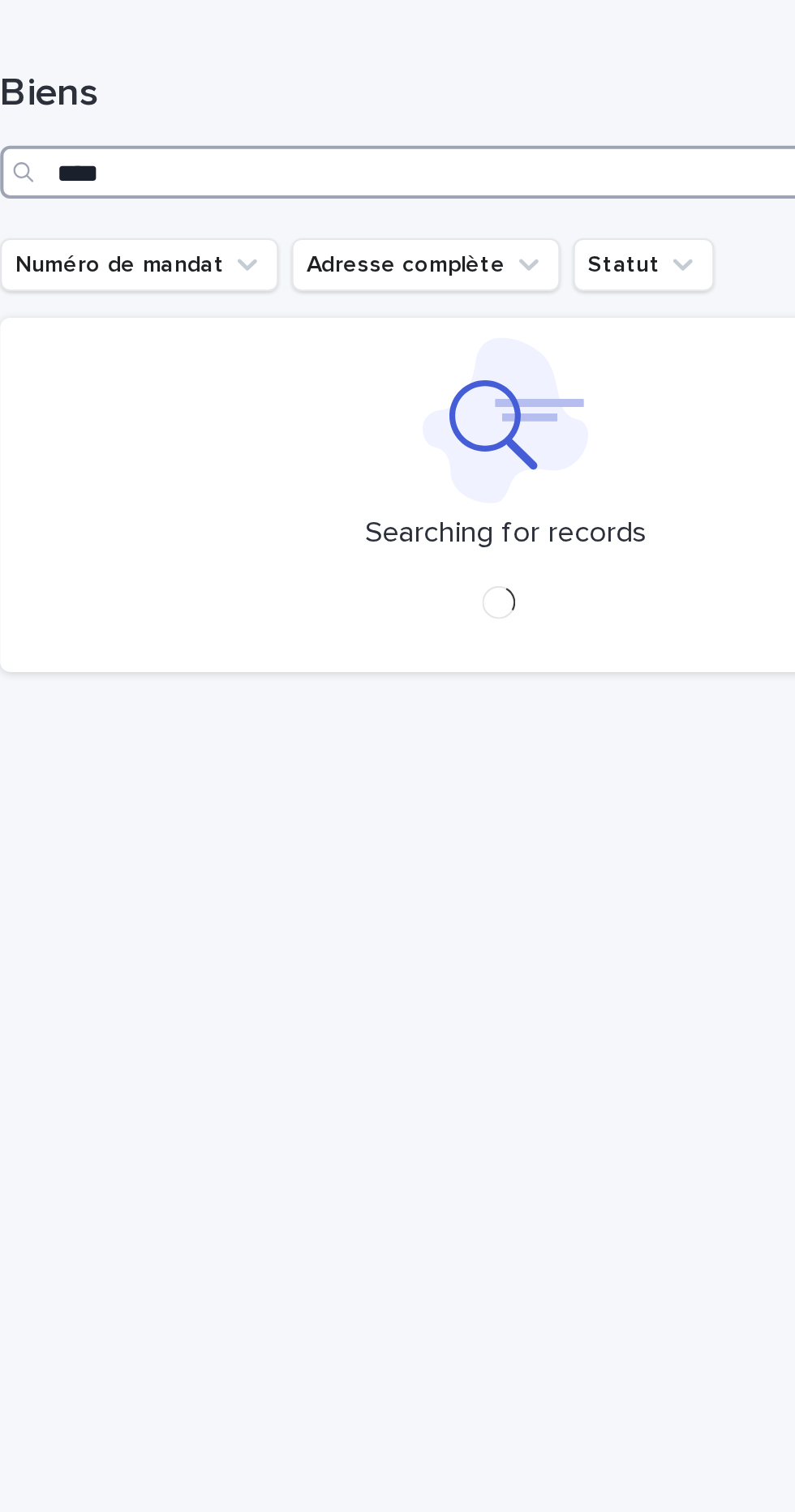
type input "*****"
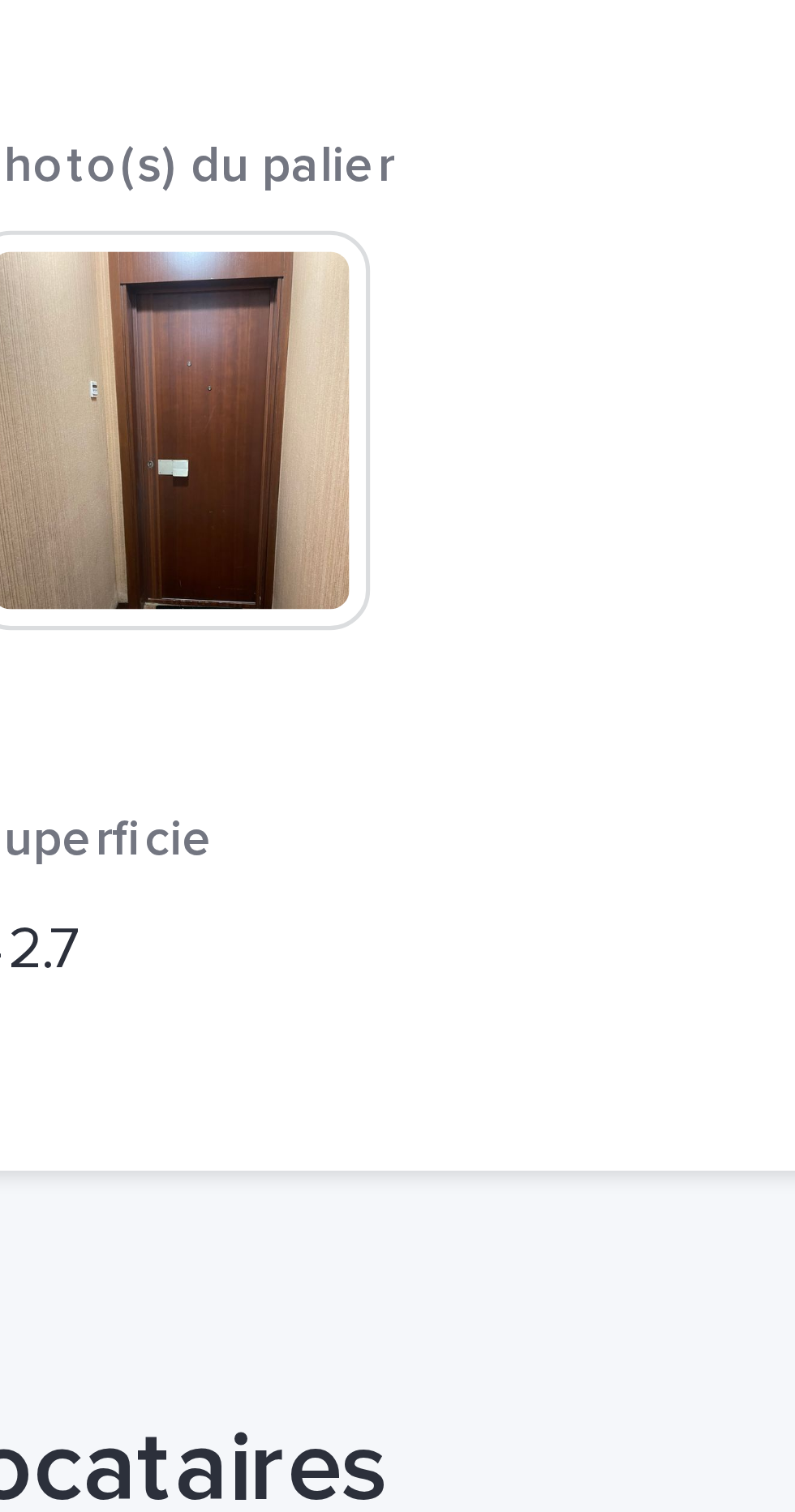
scroll to position [784, 0]
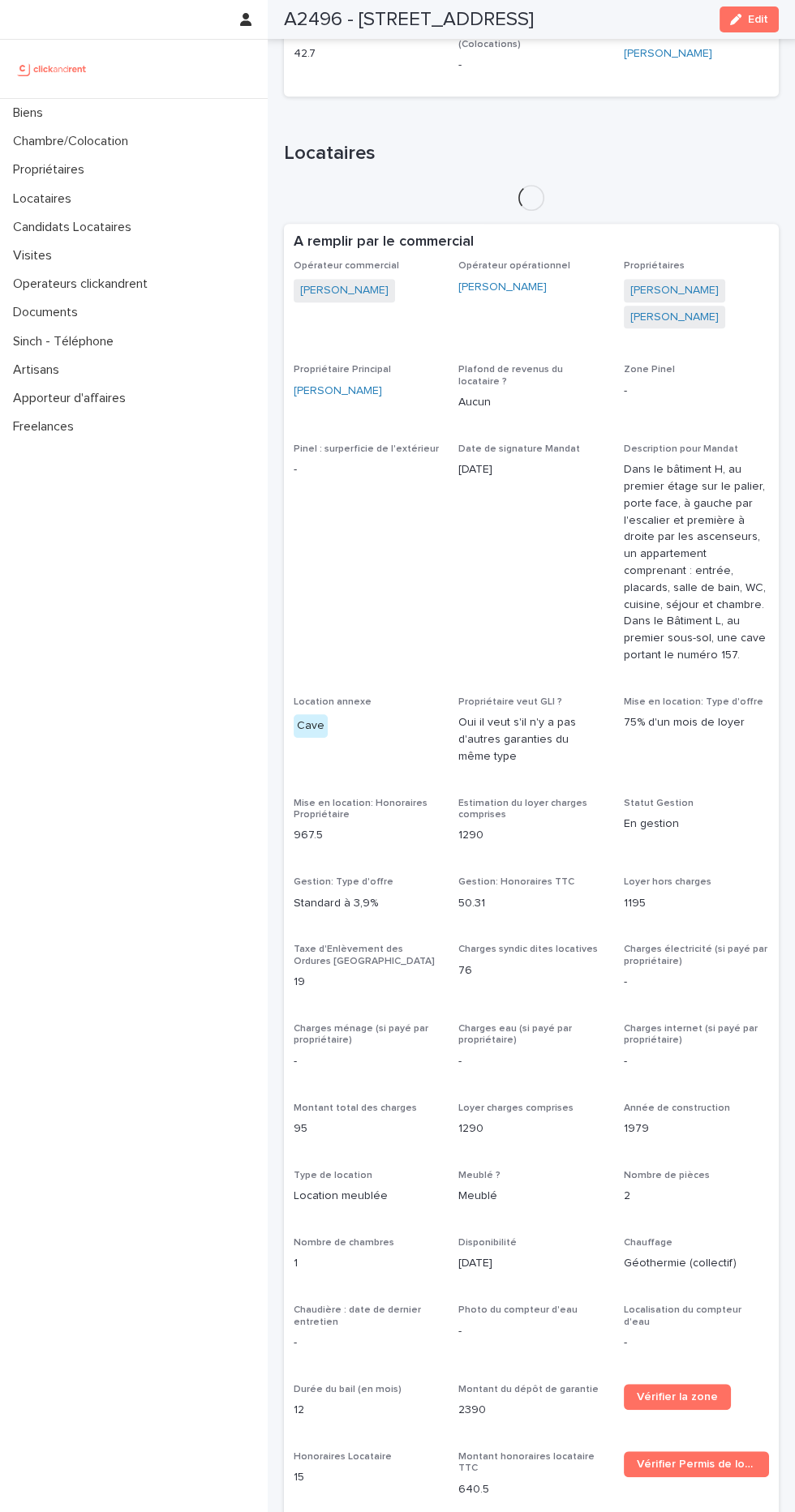
scroll to position [1385, 0]
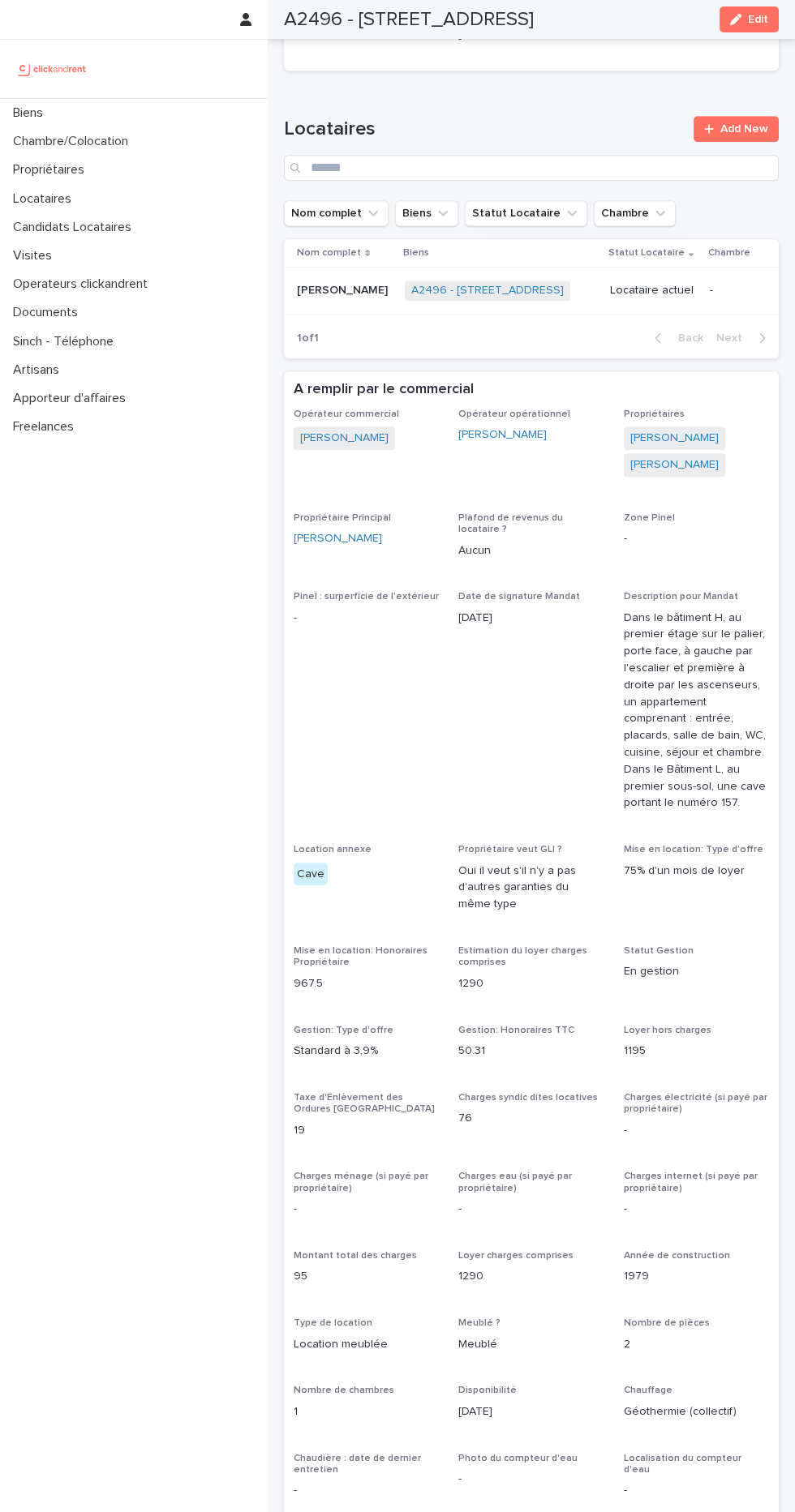
click at [669, 282] on td "Locataire actuel" at bounding box center [653, 290] width 100 height 47
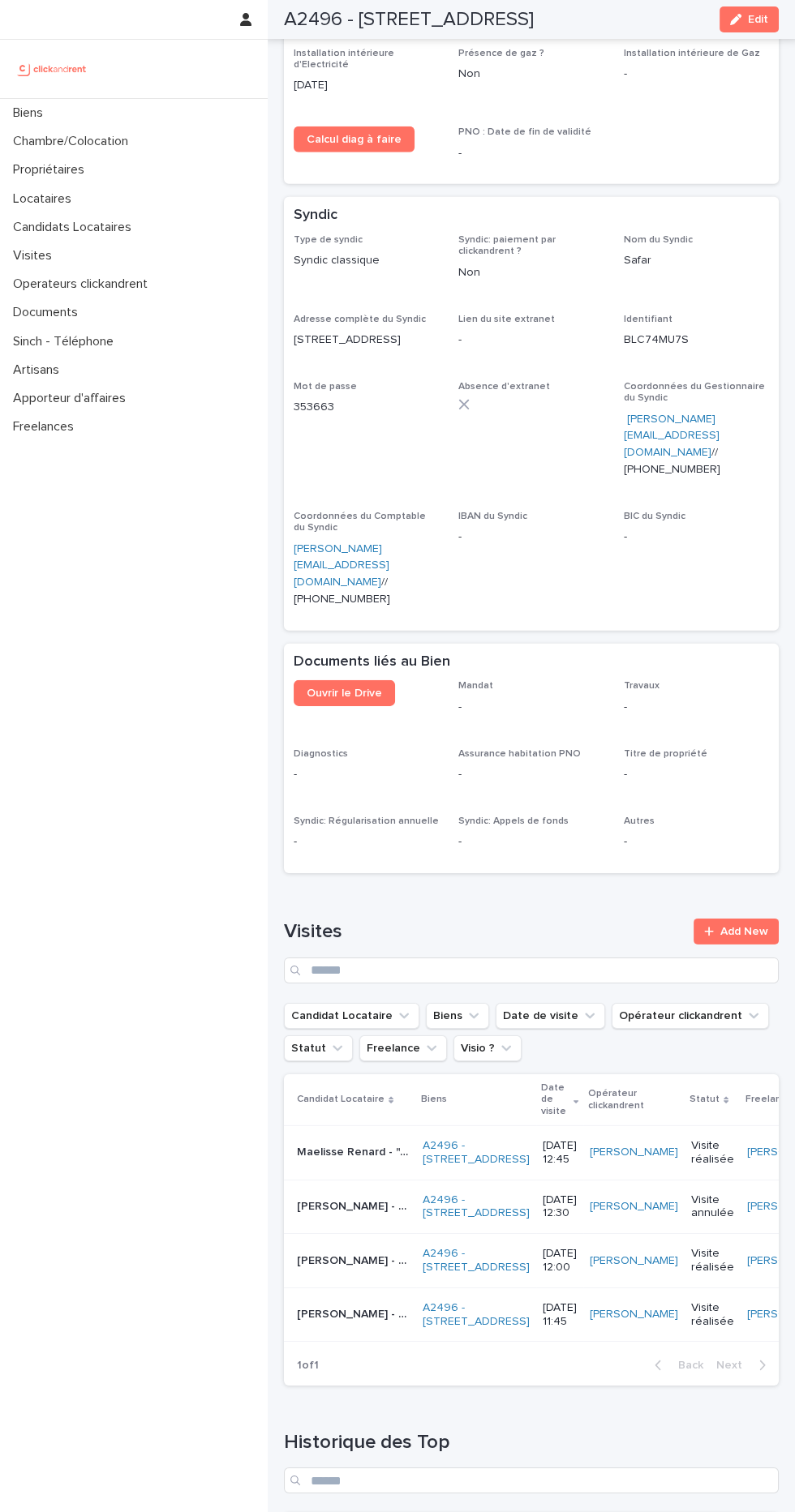
scroll to position [7215, 0]
